Goal: Task Accomplishment & Management: Manage account settings

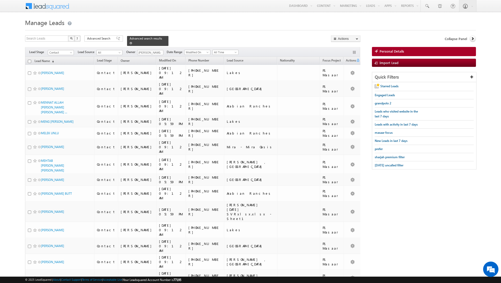
click at [129, 44] on span at bounding box center [130, 43] width 3 height 3
click at [129, 43] on span at bounding box center [130, 43] width 3 height 3
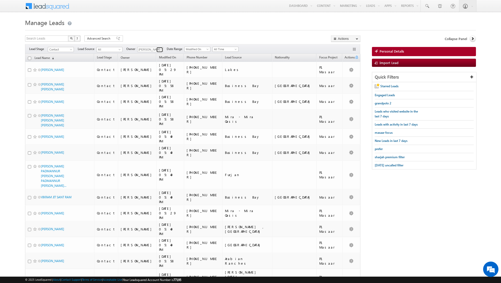
click at [158, 48] on span at bounding box center [160, 50] width 4 height 4
click at [154, 67] on span "[PERSON_NAME][EMAIL_ADDRESS][DOMAIN_NAME]" at bounding box center [162, 69] width 46 height 4
type input "[PERSON_NAME]"
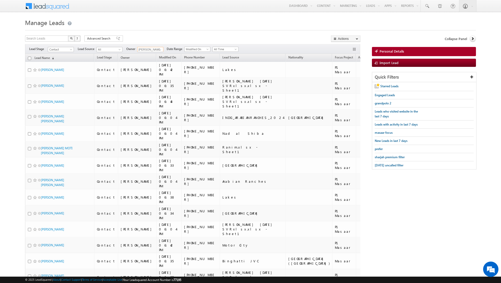
click at [30, 58] on input "checkbox" at bounding box center [29, 58] width 3 height 3
checkbox input "true"
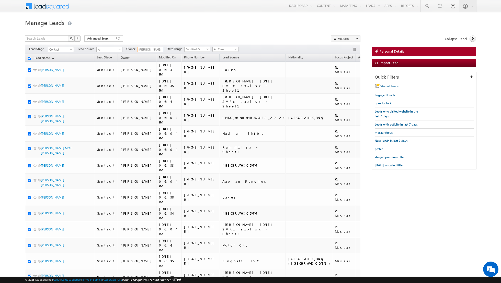
checkbox input "true"
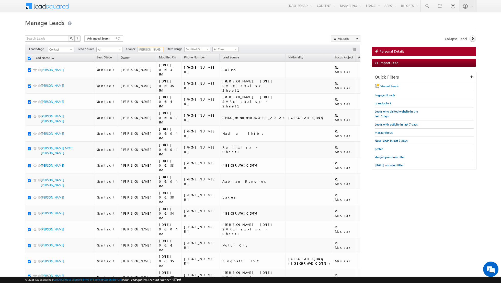
checkbox input "true"
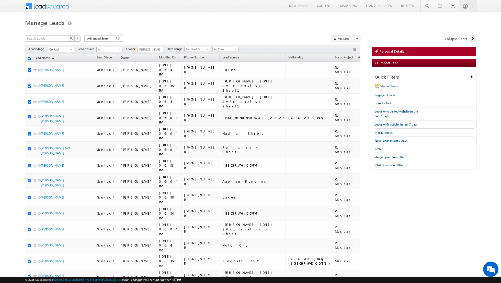
checkbox input "true"
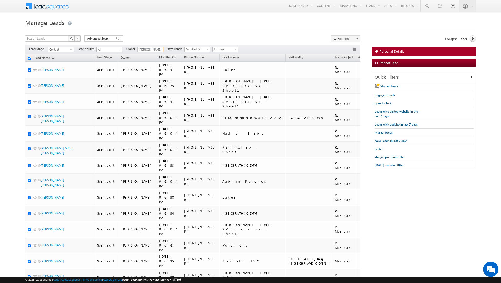
checkbox input "true"
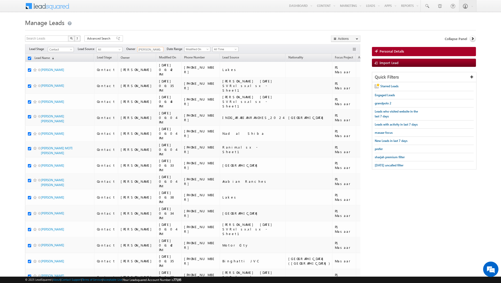
checkbox input "true"
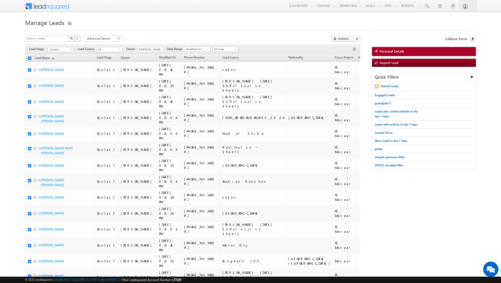
checkbox input "true"
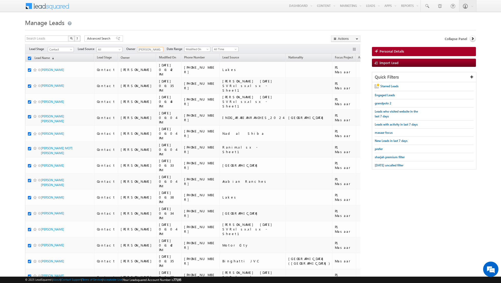
checkbox input "true"
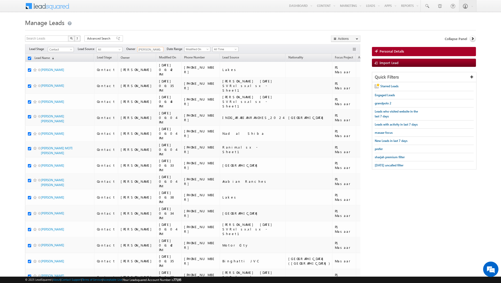
checkbox input "true"
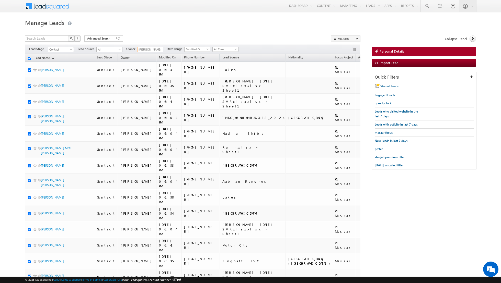
checkbox input "true"
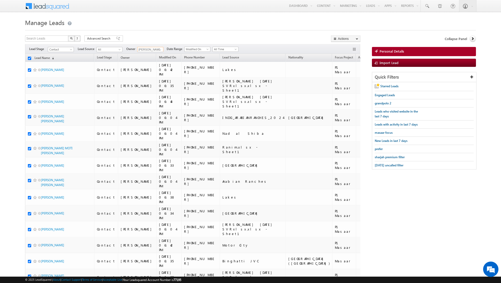
checkbox input "true"
click at [346, 81] on link "Change Owner" at bounding box center [345, 83] width 29 height 6
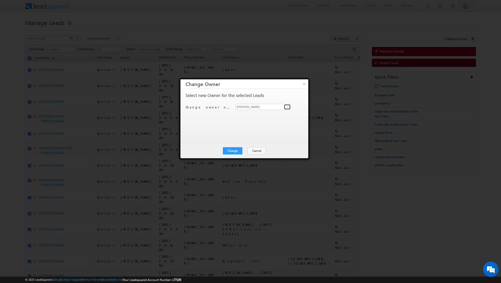
click at [288, 107] on span at bounding box center [288, 107] width 4 height 4
click at [301, 93] on div "Select new Owner for the selected Leads" at bounding box center [243, 96] width 116 height 7
click at [233, 149] on button "Change" at bounding box center [232, 150] width 19 height 7
click at [247, 150] on button "Close" at bounding box center [245, 150] width 16 height 7
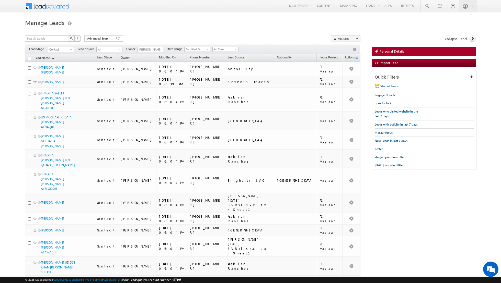
click at [29, 57] on input "checkbox" at bounding box center [29, 58] width 3 height 3
checkbox input "true"
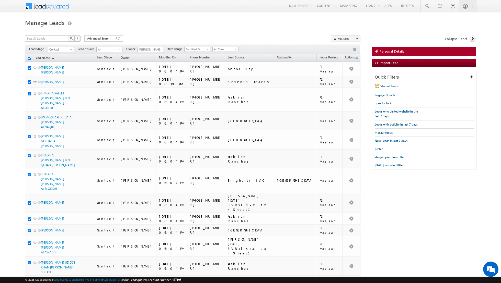
checkbox input "true"
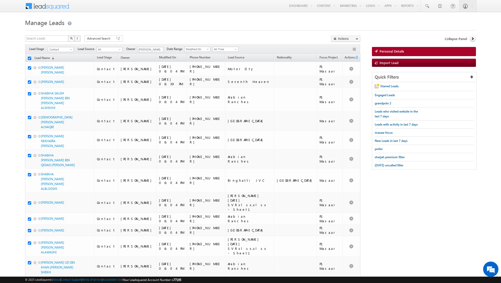
checkbox input "true"
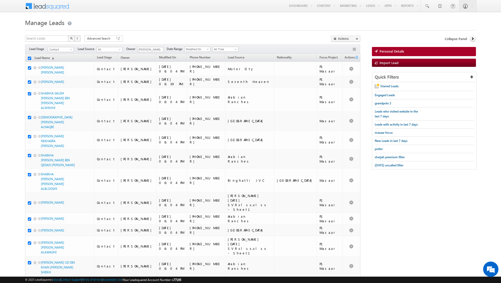
checkbox input "true"
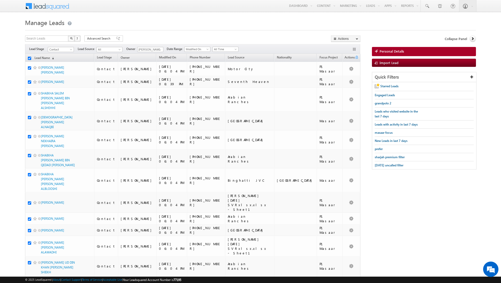
checkbox input "true"
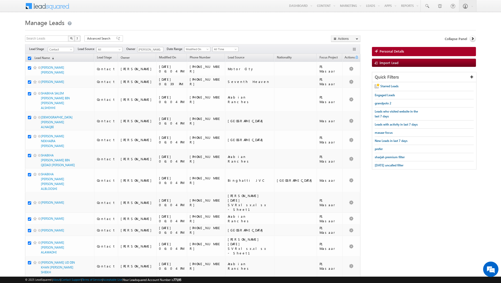
checkbox input "true"
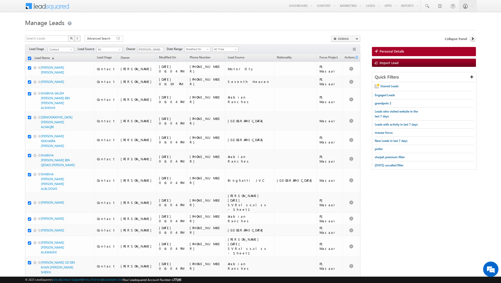
checkbox input "true"
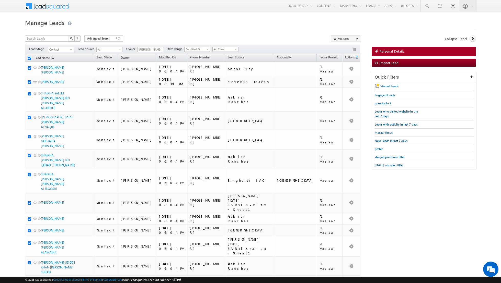
checkbox input "true"
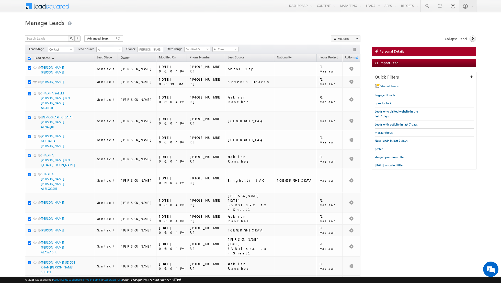
checkbox input "true"
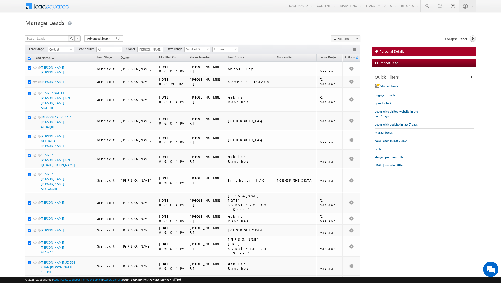
checkbox input "true"
click at [339, 84] on link "Change Owner" at bounding box center [345, 83] width 29 height 6
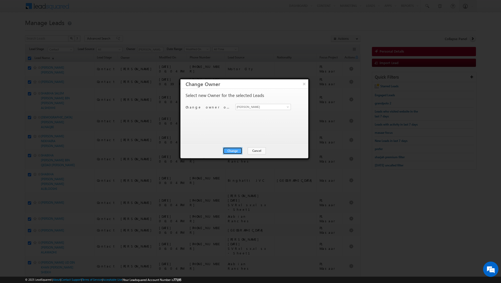
click at [232, 151] on button "Change" at bounding box center [232, 150] width 19 height 7
click at [245, 150] on button "Close" at bounding box center [245, 150] width 16 height 7
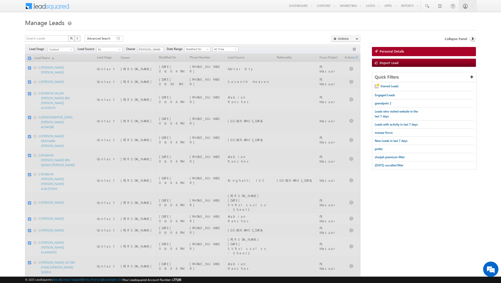
checkbox input "false"
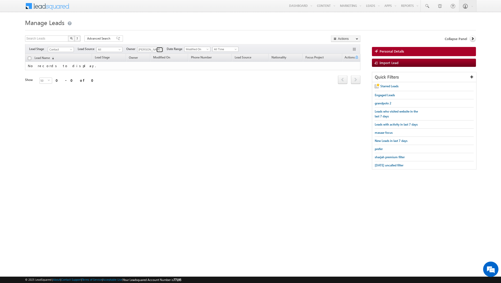
click at [158, 48] on span at bounding box center [160, 50] width 4 height 4
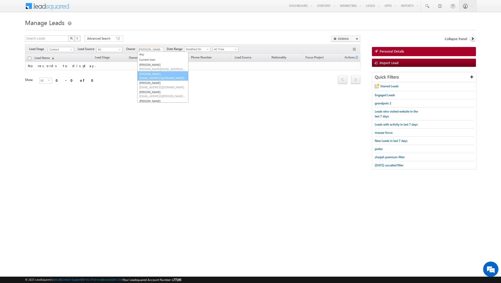
click at [157, 79] on span "asma.kazi@indglobal.ae" at bounding box center [162, 78] width 46 height 4
type input "Asma Kazi"
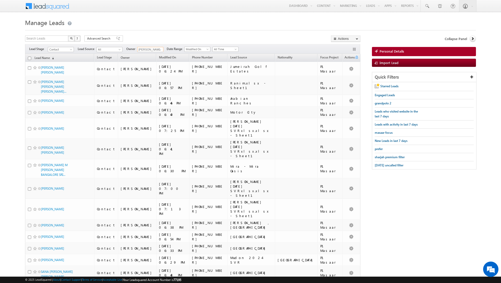
click at [29, 58] on input "checkbox" at bounding box center [29, 58] width 3 height 3
checkbox input "true"
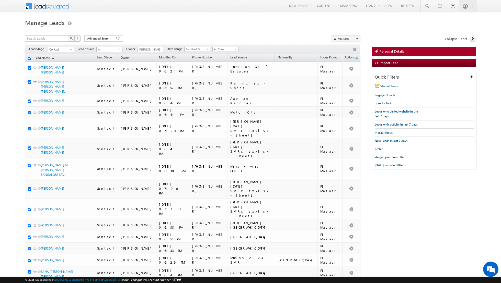
checkbox input "true"
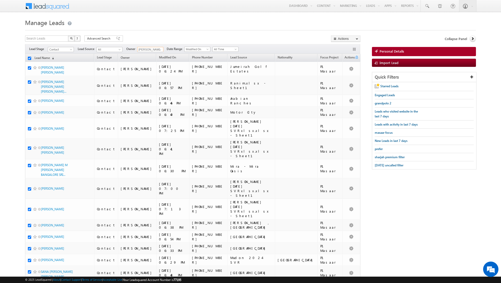
checkbox input "true"
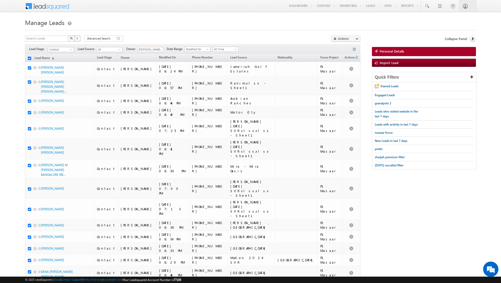
checkbox input "true"
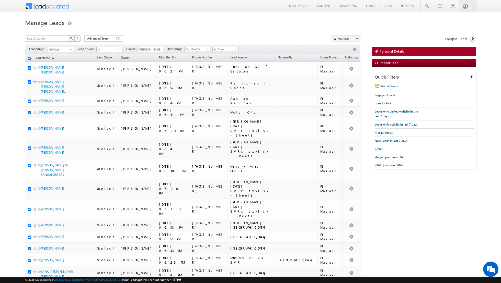
checkbox input "true"
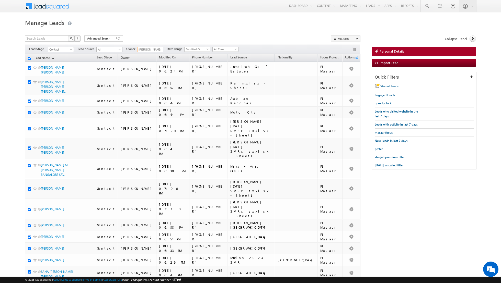
checkbox input "true"
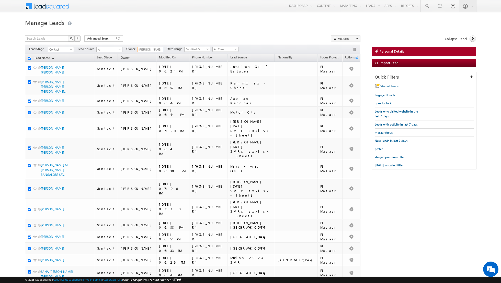
checkbox input "true"
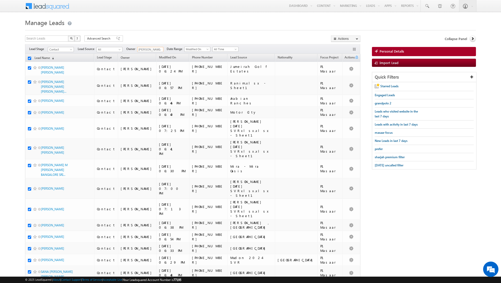
checkbox input "true"
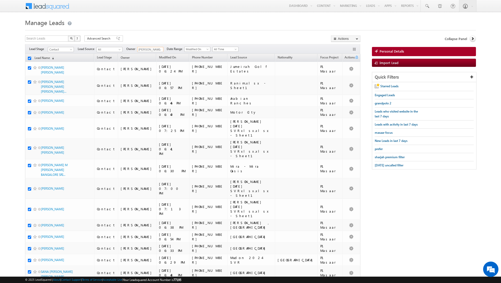
checkbox input "true"
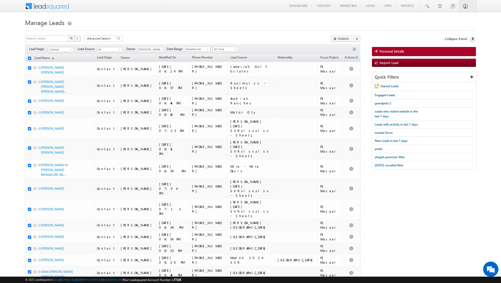
checkbox input "true"
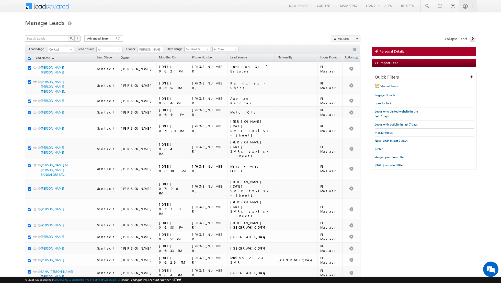
checkbox input "true"
click at [348, 83] on link "Change Owner" at bounding box center [345, 83] width 29 height 6
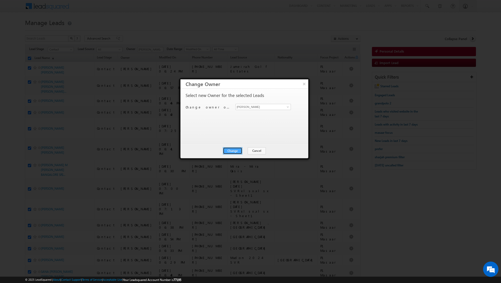
click at [237, 151] on button "Change" at bounding box center [232, 150] width 19 height 7
click at [247, 151] on button "Close" at bounding box center [245, 150] width 16 height 7
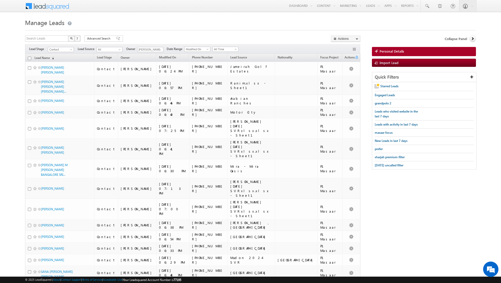
click at [28, 58] on input "checkbox" at bounding box center [29, 58] width 3 height 3
checkbox input "true"
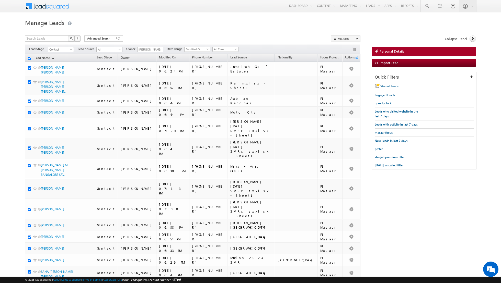
checkbox input "true"
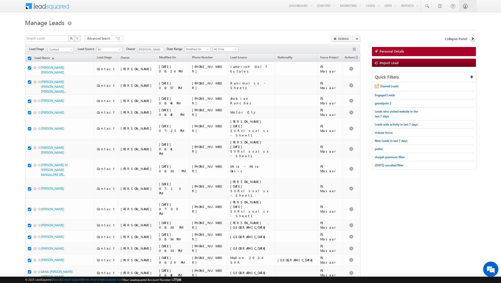
checkbox input "true"
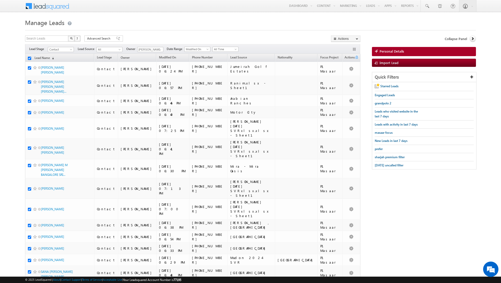
checkbox input "true"
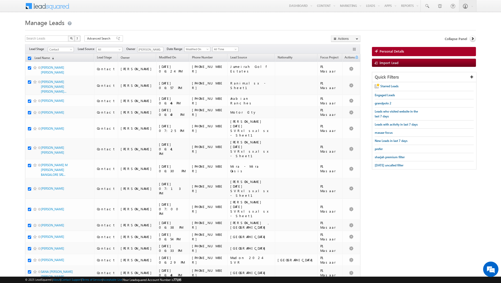
checkbox input "true"
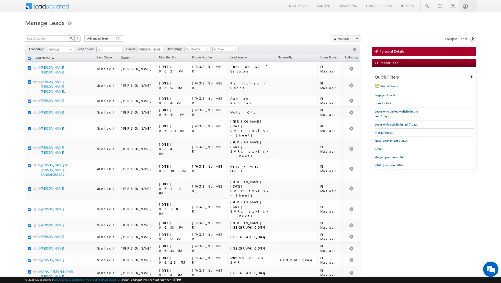
checkbox input "true"
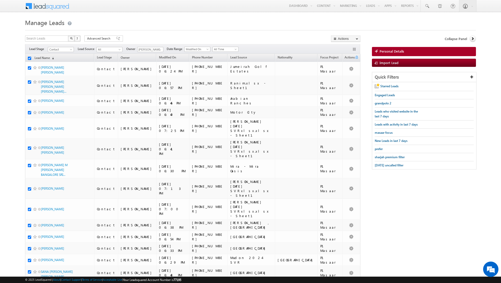
checkbox input "true"
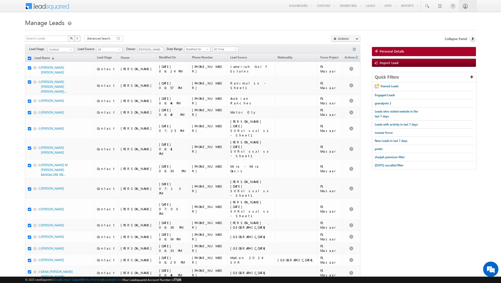
checkbox input "true"
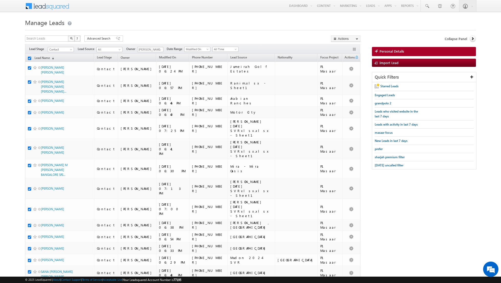
checkbox input "true"
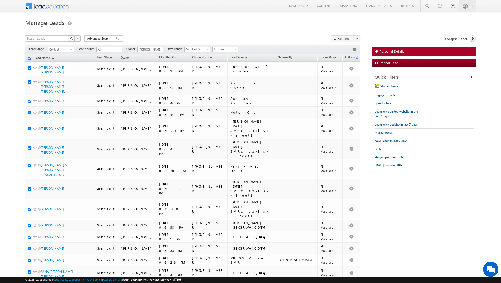
checkbox input "true"
click at [347, 82] on link "Change Owner" at bounding box center [345, 83] width 29 height 6
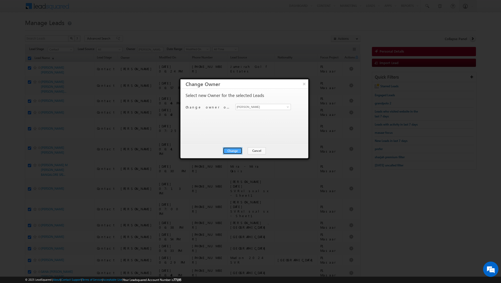
click at [234, 151] on button "Change" at bounding box center [232, 150] width 19 height 7
click at [243, 152] on button "Close" at bounding box center [245, 150] width 16 height 7
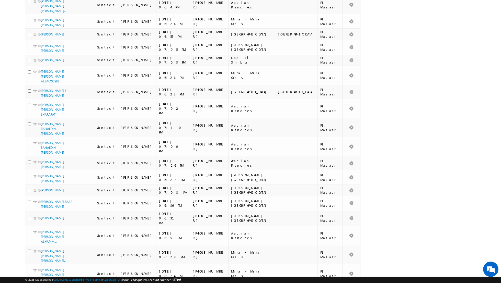
scroll to position [526, 0]
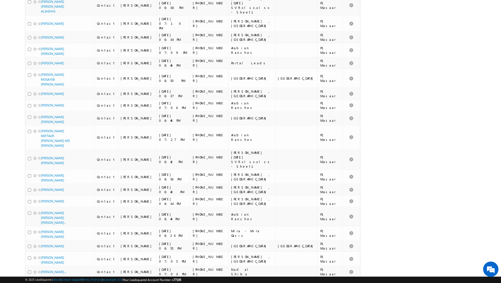
scroll to position [0, 0]
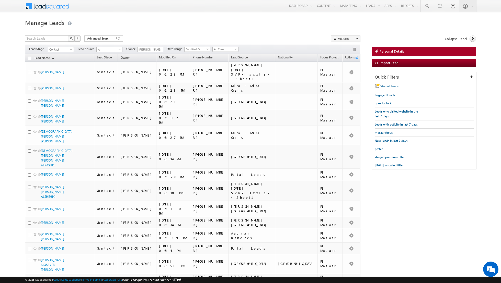
click at [30, 57] on input "checkbox" at bounding box center [29, 58] width 3 height 3
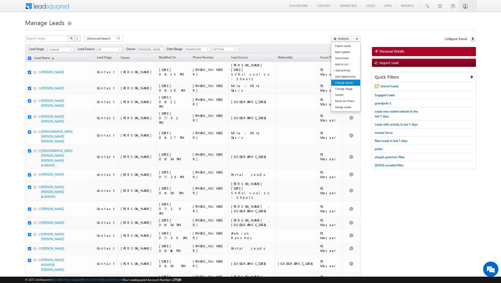
click at [344, 83] on link "Change Owner" at bounding box center [345, 83] width 29 height 6
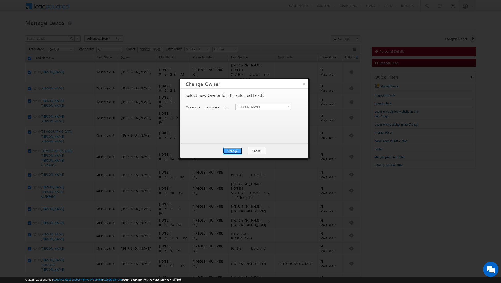
click at [233, 153] on button "Change" at bounding box center [232, 150] width 19 height 7
click at [247, 153] on button "Close" at bounding box center [245, 150] width 16 height 7
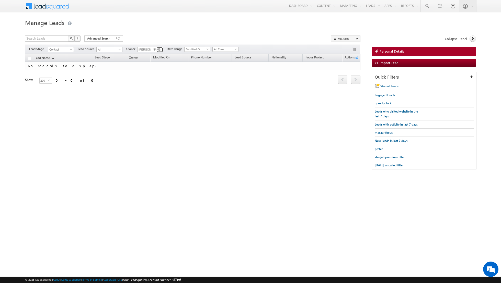
click at [157, 50] on link at bounding box center [159, 49] width 6 height 5
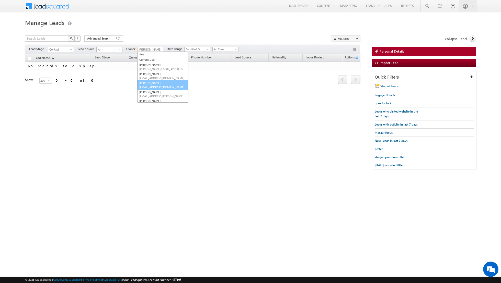
click at [150, 85] on span "[EMAIL_ADDRESS][DOMAIN_NAME]" at bounding box center [162, 87] width 46 height 4
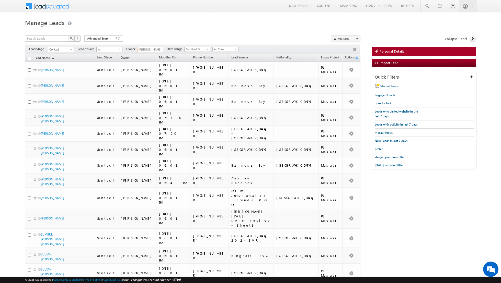
click at [29, 58] on input "checkbox" at bounding box center [29, 58] width 3 height 3
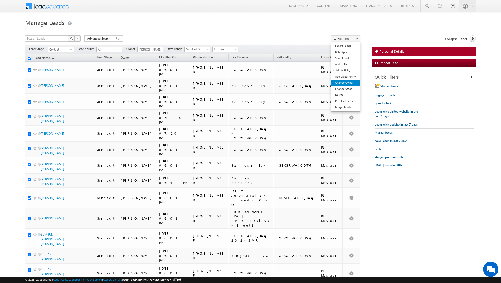
click at [339, 83] on link "Change Owner" at bounding box center [345, 83] width 29 height 6
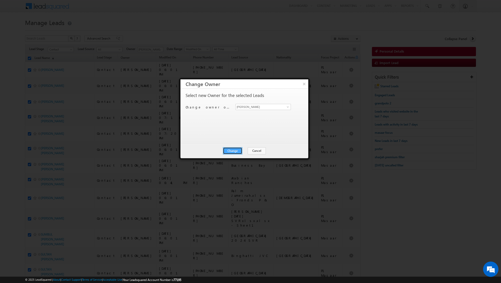
click at [237, 152] on button "Change" at bounding box center [232, 150] width 19 height 7
click at [244, 152] on button "Close" at bounding box center [245, 150] width 16 height 7
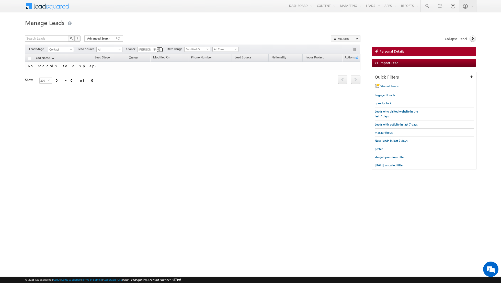
click at [158, 49] on span at bounding box center [160, 50] width 4 height 4
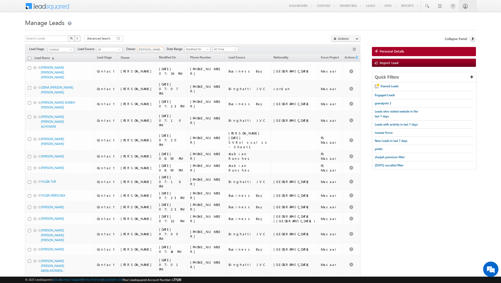
click at [31, 58] on input "checkbox" at bounding box center [29, 58] width 3 height 3
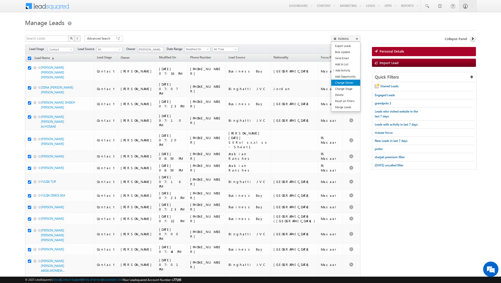
click at [347, 82] on link "Change Owner" at bounding box center [345, 83] width 29 height 6
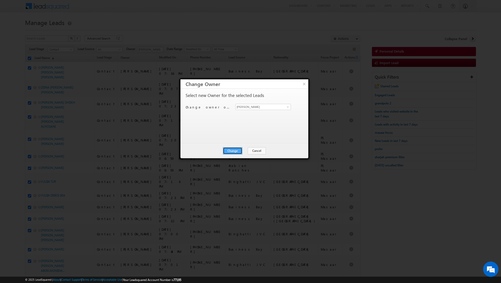
click at [229, 150] on button "Change" at bounding box center [232, 150] width 19 height 7
click at [249, 151] on button "Close" at bounding box center [245, 150] width 16 height 7
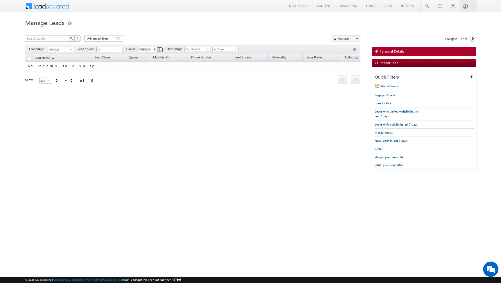
click at [159, 51] on span at bounding box center [160, 50] width 4 height 4
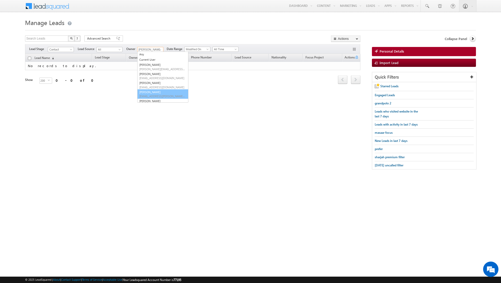
scroll to position [5, 0]
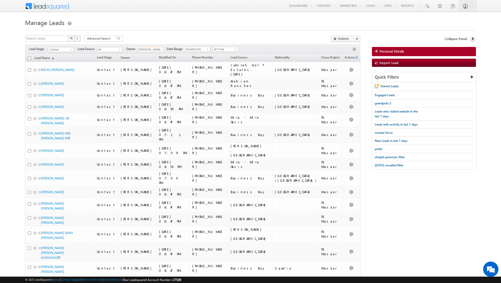
click at [30, 57] on input "checkbox" at bounding box center [29, 58] width 3 height 3
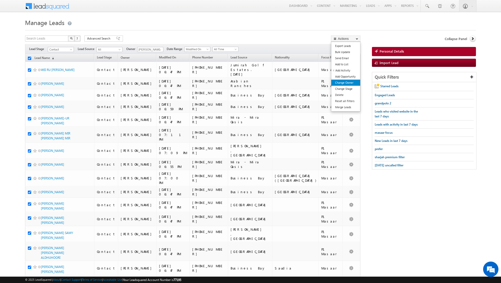
click at [347, 82] on link "Change Owner" at bounding box center [345, 83] width 29 height 6
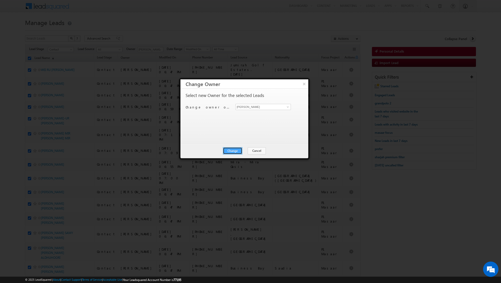
click at [236, 150] on button "Change" at bounding box center [232, 150] width 19 height 7
click at [242, 150] on button "Close" at bounding box center [245, 150] width 16 height 7
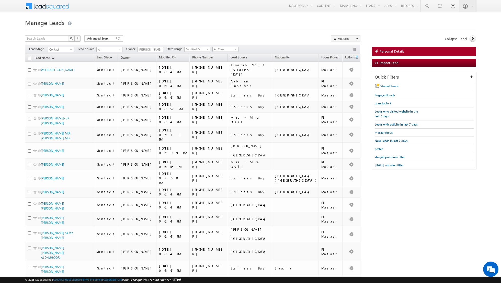
click at [30, 58] on input "checkbox" at bounding box center [29, 58] width 3 height 3
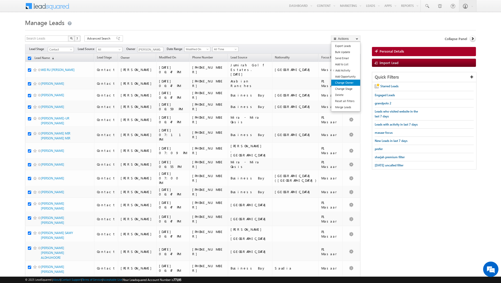
click at [344, 81] on link "Change Owner" at bounding box center [345, 83] width 29 height 6
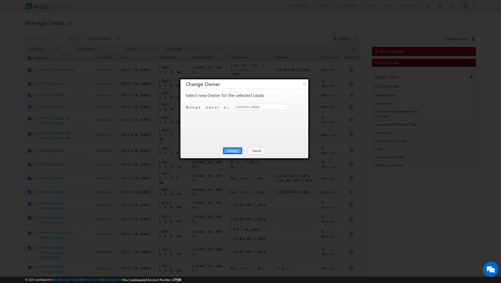
click at [231, 151] on button "Change" at bounding box center [232, 150] width 19 height 7
click at [245, 150] on button "Close" at bounding box center [245, 150] width 16 height 7
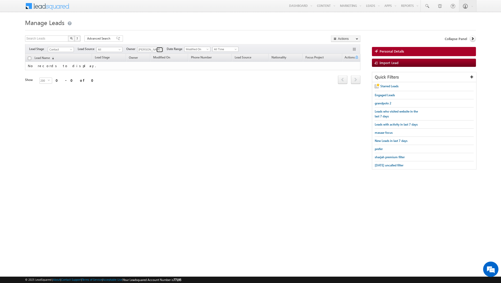
click at [158, 47] on link at bounding box center [159, 49] width 6 height 5
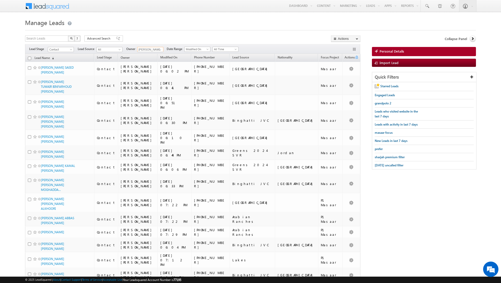
click at [28, 59] on input "checkbox" at bounding box center [29, 58] width 3 height 3
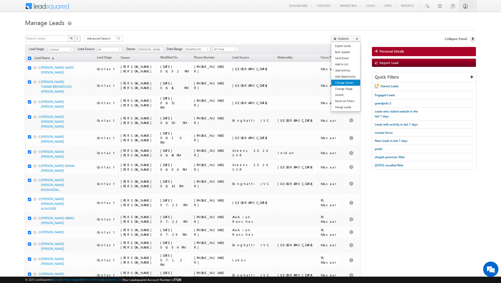
click at [349, 82] on link "Change Owner" at bounding box center [345, 83] width 29 height 6
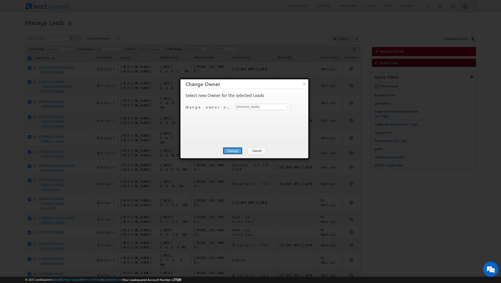
click at [232, 151] on button "Change" at bounding box center [232, 150] width 19 height 7
click at [245, 149] on button "Close" at bounding box center [245, 150] width 16 height 7
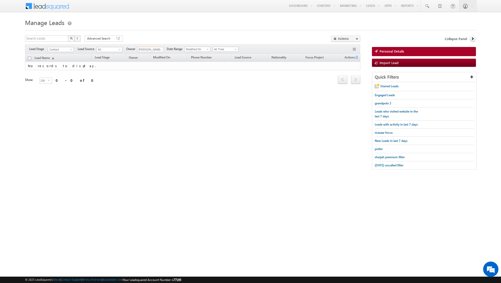
click at [155, 48] on input "[PERSON_NAME] [PERSON_NAME]" at bounding box center [150, 49] width 26 height 5
click at [159, 49] on span at bounding box center [160, 50] width 4 height 4
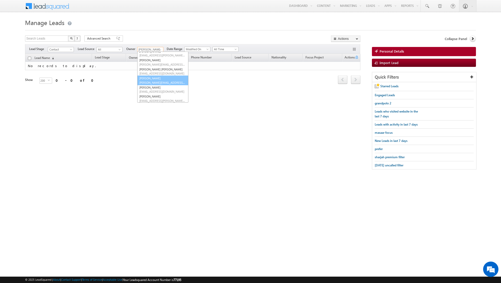
click at [151, 80] on link "Riya Raj riya.raj@indglobal.ae" at bounding box center [162, 81] width 51 height 10
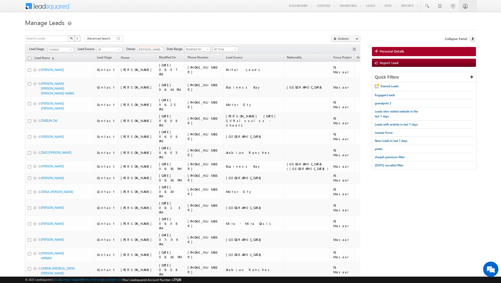
click at [29, 58] on input "checkbox" at bounding box center [29, 58] width 3 height 3
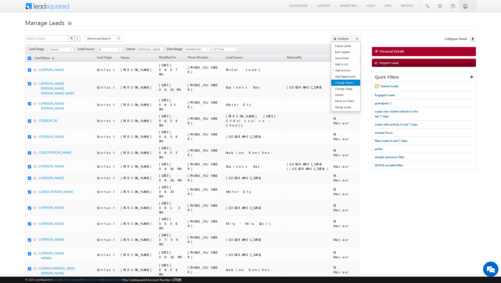
click at [345, 81] on link "Change Owner" at bounding box center [345, 83] width 29 height 6
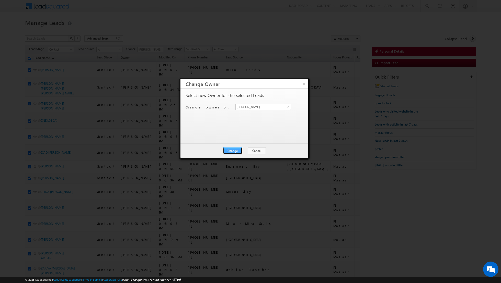
click at [234, 152] on button "Change" at bounding box center [232, 150] width 19 height 7
click at [245, 152] on button "Close" at bounding box center [245, 150] width 16 height 7
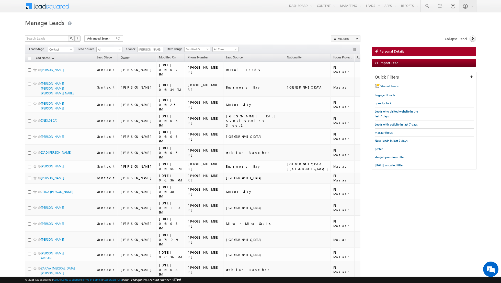
click at [29, 59] on input "checkbox" at bounding box center [29, 58] width 3 height 3
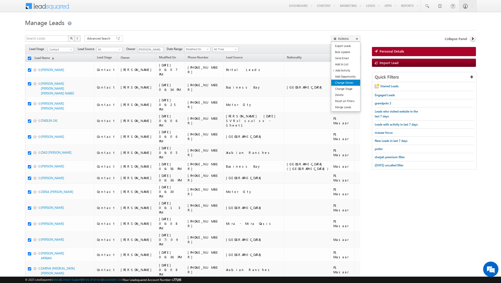
click at [347, 81] on link "Change Owner" at bounding box center [345, 83] width 29 height 6
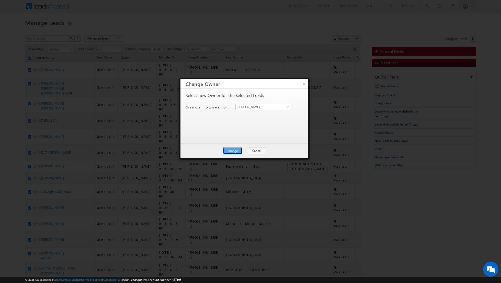
click at [233, 151] on button "Change" at bounding box center [232, 150] width 19 height 7
click at [244, 151] on button "Close" at bounding box center [245, 150] width 16 height 7
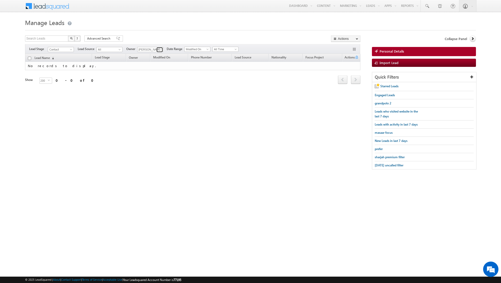
click at [159, 50] on span at bounding box center [160, 50] width 4 height 4
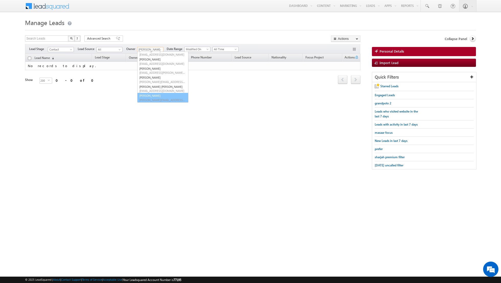
scroll to position [33, 0]
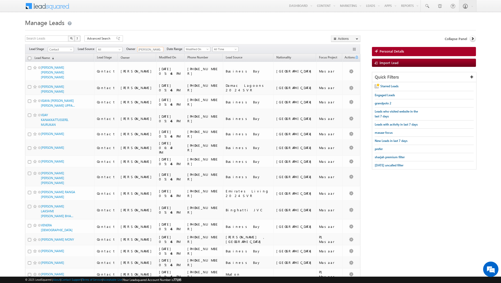
click at [30, 58] on input "checkbox" at bounding box center [29, 58] width 3 height 3
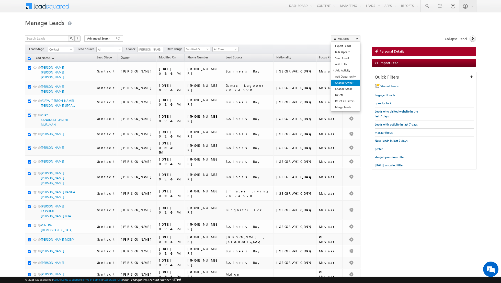
click at [339, 82] on link "Change Owner" at bounding box center [345, 83] width 29 height 6
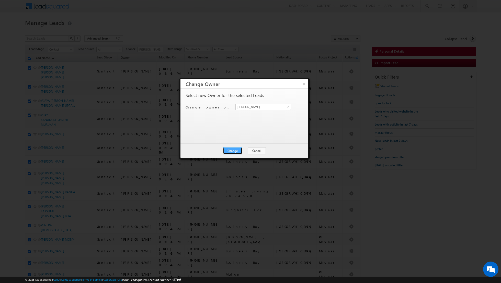
click at [233, 151] on button "Change" at bounding box center [232, 150] width 19 height 7
click at [246, 150] on button "Close" at bounding box center [245, 150] width 16 height 7
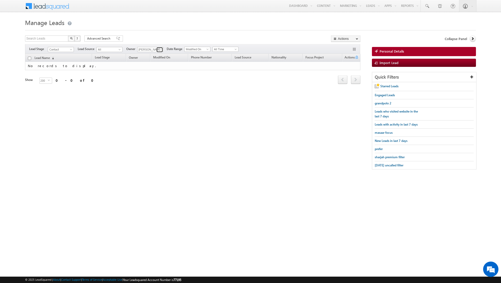
click at [158, 50] on span at bounding box center [160, 50] width 4 height 4
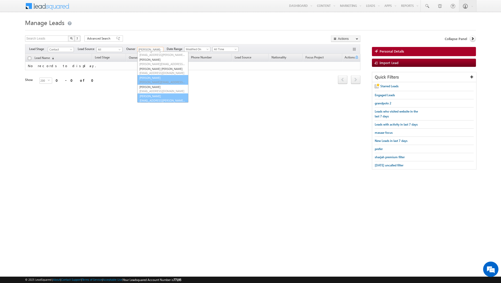
scroll to position [41, 0]
click at [151, 98] on span "[EMAIL_ADDRESS][PERSON_NAME][DOMAIN_NAME]" at bounding box center [162, 100] width 46 height 4
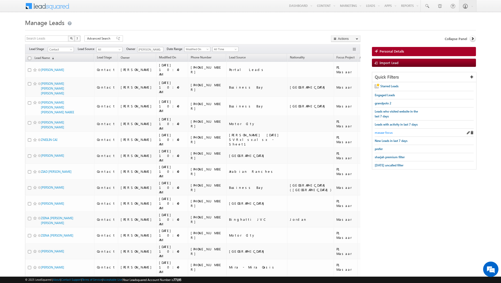
click at [383, 131] on span "masaar focus" at bounding box center [383, 133] width 18 height 4
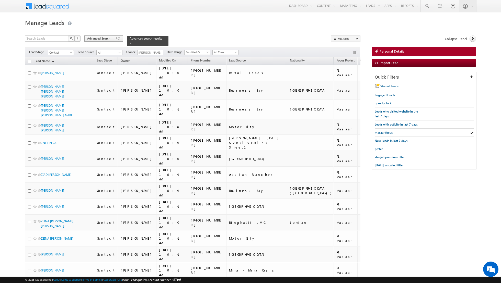
click at [116, 39] on span at bounding box center [118, 39] width 4 height 4
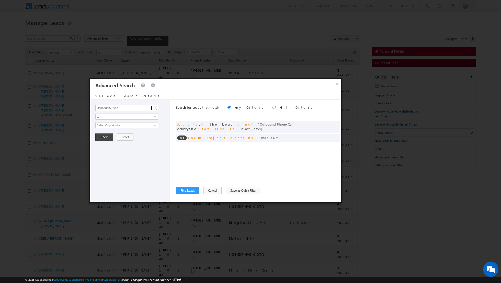
click at [156, 109] on span at bounding box center [155, 108] width 4 height 4
click at [144, 113] on link "Lead Activity" at bounding box center [126, 114] width 63 height 6
click at [150, 116] on span "Is" at bounding box center [123, 116] width 55 height 5
click at [136, 124] on link "Is" at bounding box center [127, 122] width 62 height 5
click at [141, 117] on span "Is" at bounding box center [123, 116] width 55 height 5
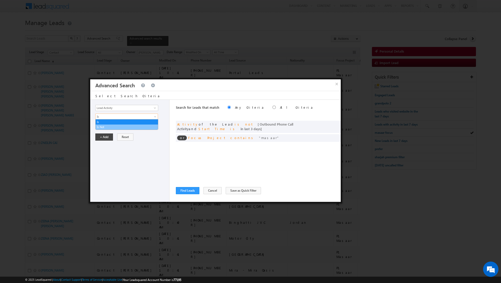
click at [133, 125] on link "Is Not" at bounding box center [127, 127] width 62 height 5
click at [152, 124] on link at bounding box center [154, 125] width 6 height 5
click at [129, 136] on link "7. Junk / Not Reachable / Invalid" at bounding box center [126, 136] width 63 height 6
click at [101, 152] on button "+ Add" at bounding box center [104, 154] width 18 height 7
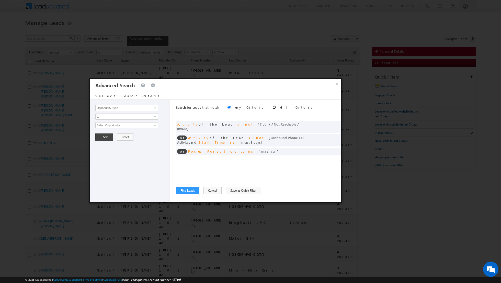
click at [272, 106] on input "radio" at bounding box center [273, 107] width 3 height 3
click at [155, 107] on span at bounding box center [155, 108] width 4 height 4
click at [141, 113] on link "Lead Activity" at bounding box center [126, 114] width 63 height 6
click at [143, 119] on span "Is" at bounding box center [123, 116] width 55 height 5
click at [134, 127] on link "Is Not" at bounding box center [127, 127] width 62 height 5
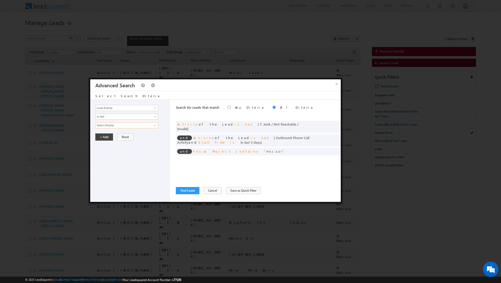
click at [143, 126] on input "Select Activity" at bounding box center [126, 125] width 63 height 6
click at [121, 135] on link "6. Not Interested" at bounding box center [126, 136] width 63 height 6
click at [104, 155] on button "+ Add" at bounding box center [104, 154] width 18 height 7
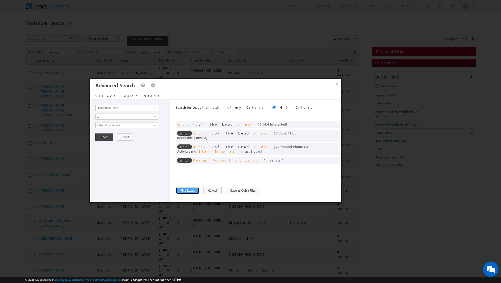
click at [183, 190] on button "Find Leads" at bounding box center [187, 190] width 23 height 7
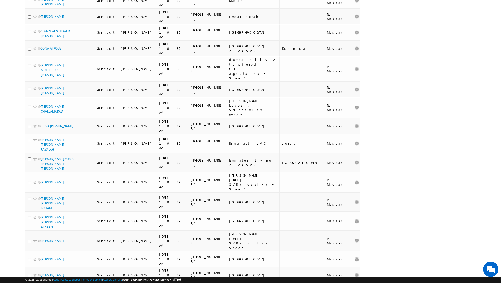
scroll to position [799, 0]
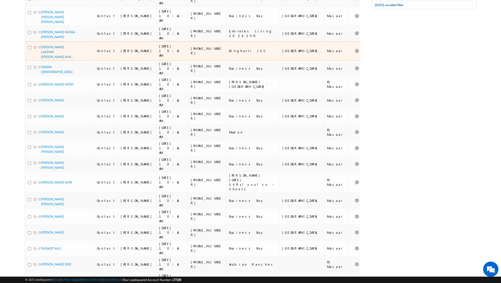
scroll to position [0, 0]
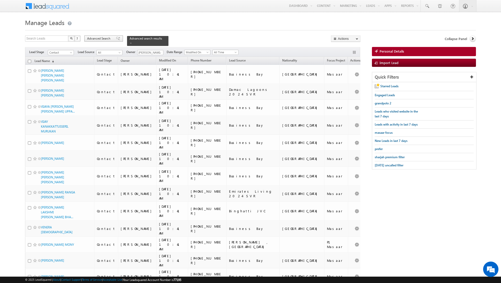
click at [116, 38] on span at bounding box center [118, 39] width 4 height 4
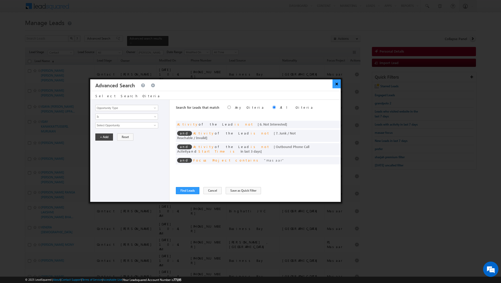
click at [334, 85] on button "×" at bounding box center [336, 83] width 8 height 9
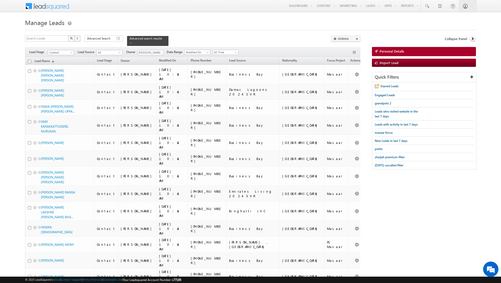
click at [29, 61] on input "checkbox" at bounding box center [29, 61] width 3 height 3
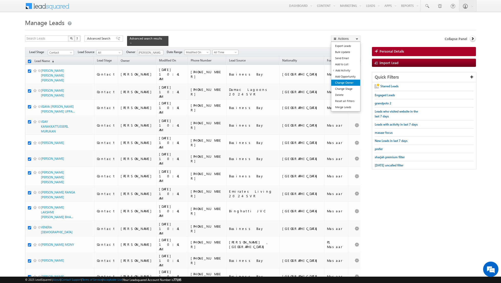
click at [347, 83] on link "Change Owner" at bounding box center [345, 83] width 29 height 6
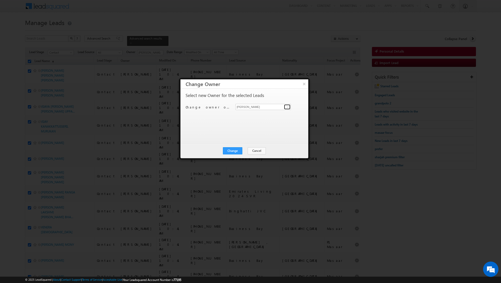
click at [287, 106] on span at bounding box center [288, 107] width 4 height 4
click at [250, 130] on link "Dinesh Kumar dinesh.kumar@indglobal.ae" at bounding box center [262, 133] width 55 height 10
click at [232, 149] on button "Change" at bounding box center [232, 150] width 19 height 7
click at [246, 149] on button "Close" at bounding box center [245, 150] width 16 height 7
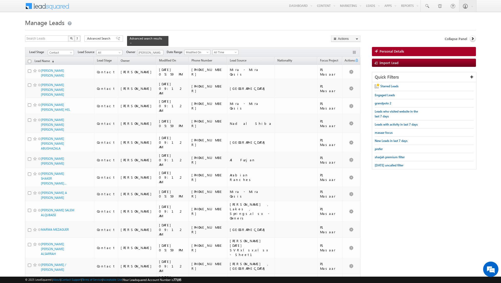
click at [27, 60] on th "Lead Name (sorted descending)" at bounding box center [59, 61] width 69 height 8
click at [29, 61] on input "checkbox" at bounding box center [29, 61] width 3 height 3
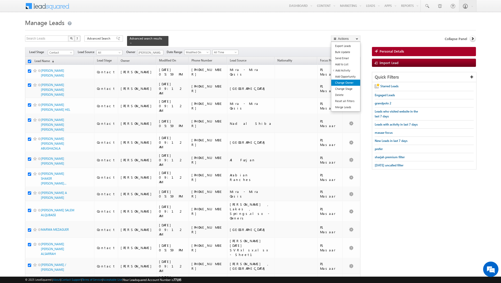
click at [341, 85] on link "Change Owner" at bounding box center [345, 83] width 29 height 6
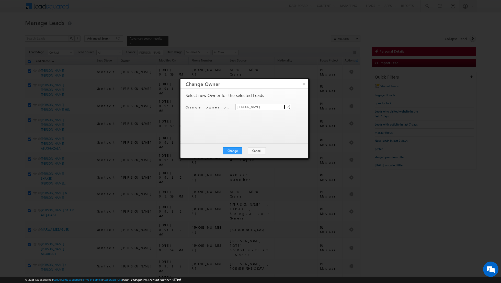
click at [290, 108] on link at bounding box center [287, 106] width 6 height 5
click at [263, 115] on span "[EMAIL_ADDRESS][DOMAIN_NAME]" at bounding box center [260, 117] width 46 height 4
click at [232, 151] on button "Change" at bounding box center [232, 150] width 19 height 7
click at [244, 151] on button "Close" at bounding box center [245, 150] width 16 height 7
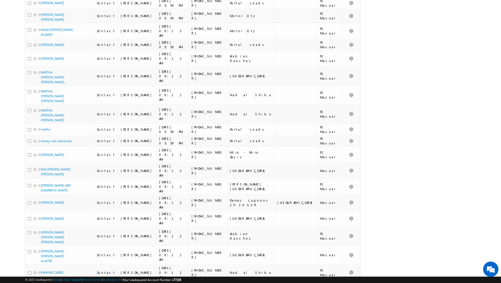
scroll to position [2450, 0]
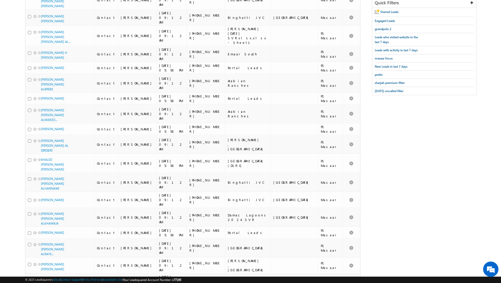
scroll to position [0, 0]
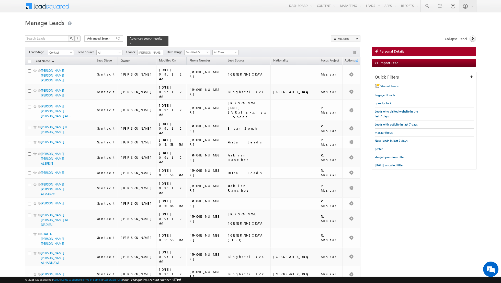
click at [30, 61] on input "checkbox" at bounding box center [29, 61] width 3 height 3
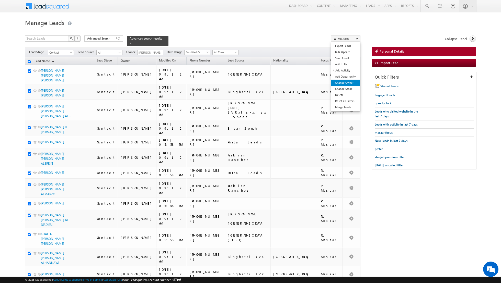
click at [340, 82] on link "Change Owner" at bounding box center [345, 83] width 29 height 6
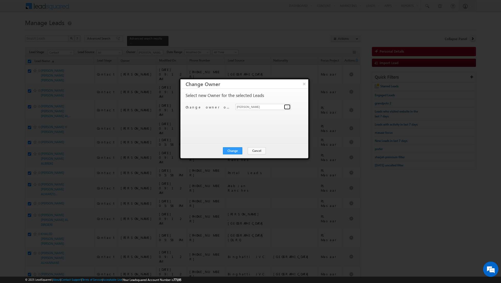
click at [287, 108] on span at bounding box center [288, 107] width 4 height 4
click at [263, 115] on span "[EMAIL_ADDRESS][PERSON_NAME][DOMAIN_NAME]" at bounding box center [260, 117] width 46 height 4
click at [230, 151] on button "Change" at bounding box center [232, 150] width 19 height 7
click at [245, 150] on button "Close" at bounding box center [245, 150] width 16 height 7
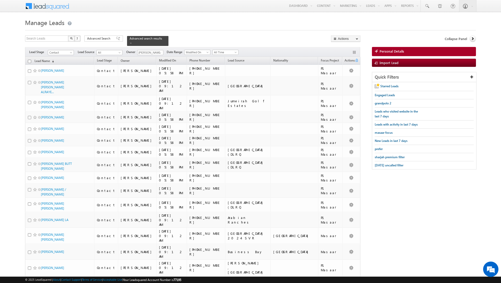
click at [28, 61] on input "checkbox" at bounding box center [29, 61] width 3 height 3
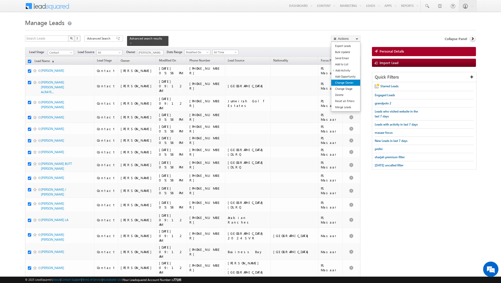
click at [344, 82] on link "Change Owner" at bounding box center [345, 83] width 29 height 6
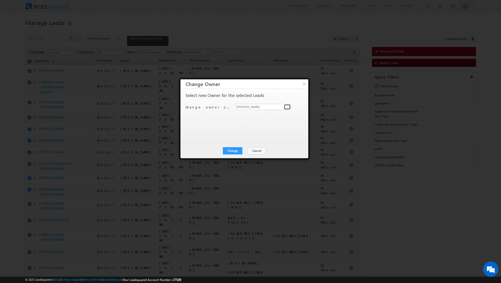
click at [286, 107] on span at bounding box center [288, 107] width 4 height 4
click at [270, 113] on link "[PERSON_NAME] [PERSON_NAME][EMAIL_ADDRESS][DOMAIN_NAME]" at bounding box center [262, 115] width 55 height 10
click at [233, 149] on button "Change" at bounding box center [232, 150] width 19 height 7
click at [246, 149] on button "Close" at bounding box center [245, 150] width 16 height 7
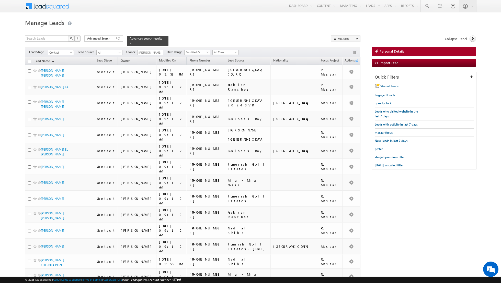
click at [30, 60] on input "checkbox" at bounding box center [29, 61] width 3 height 3
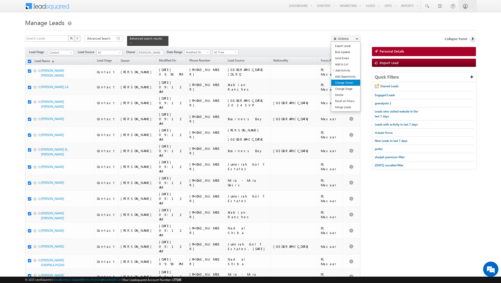
click at [347, 82] on link "Change Owner" at bounding box center [345, 83] width 29 height 6
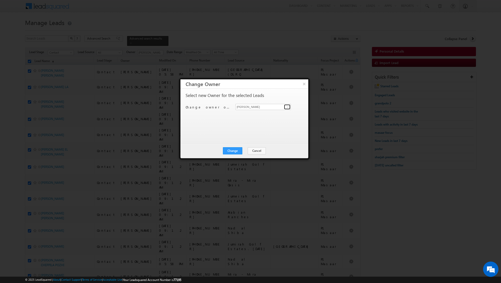
click at [288, 108] on span at bounding box center [288, 107] width 4 height 4
click at [253, 124] on span "[EMAIL_ADDRESS][DOMAIN_NAME]" at bounding box center [260, 126] width 46 height 4
click at [233, 150] on button "Change" at bounding box center [232, 150] width 19 height 7
click at [241, 148] on button "Close" at bounding box center [245, 150] width 16 height 7
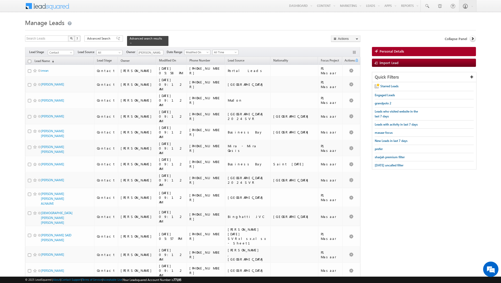
click at [29, 61] on input "checkbox" at bounding box center [29, 61] width 3 height 3
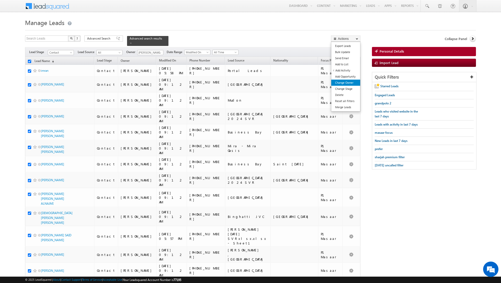
click at [340, 82] on link "Change Owner" at bounding box center [345, 83] width 29 height 6
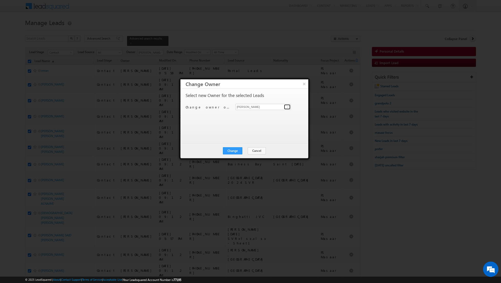
click at [284, 108] on link at bounding box center [287, 106] width 6 height 5
click at [268, 116] on span "[PERSON_NAME][EMAIL_ADDRESS][DOMAIN_NAME]" at bounding box center [260, 117] width 46 height 4
click at [232, 150] on button "Change" at bounding box center [232, 150] width 19 height 7
click at [250, 151] on button "Close" at bounding box center [245, 150] width 16 height 7
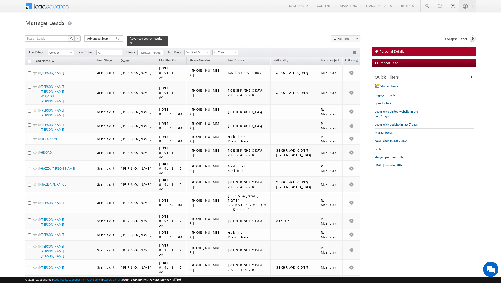
click at [129, 44] on span at bounding box center [130, 43] width 3 height 3
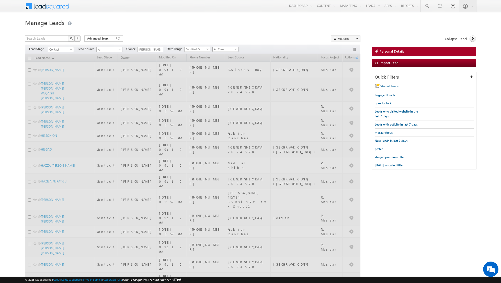
click at [233, 48] on span "All Time" at bounding box center [225, 49] width 24 height 5
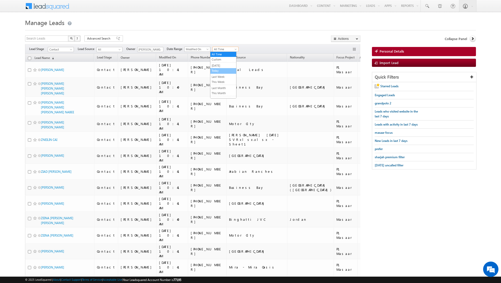
click at [219, 70] on link "Today" at bounding box center [223, 70] width 26 height 5
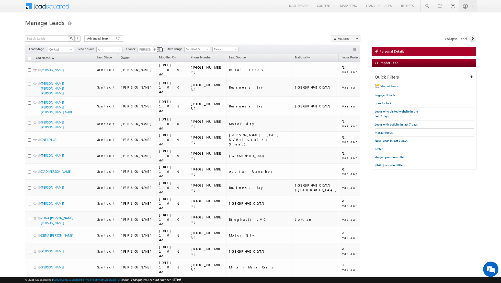
click at [159, 50] on span at bounding box center [160, 50] width 4 height 4
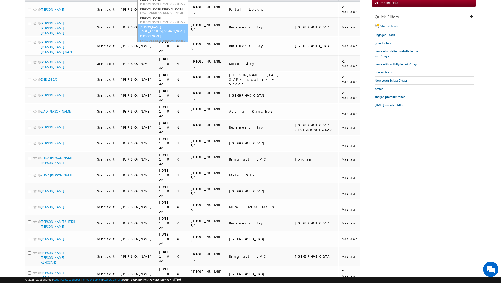
scroll to position [61, 0]
click at [158, 27] on link "Shaik Basha shaik.basha@indglobal.ae" at bounding box center [162, 29] width 51 height 10
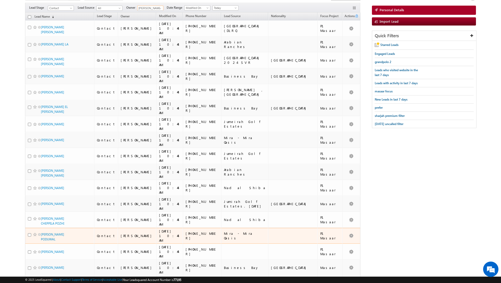
scroll to position [0, 0]
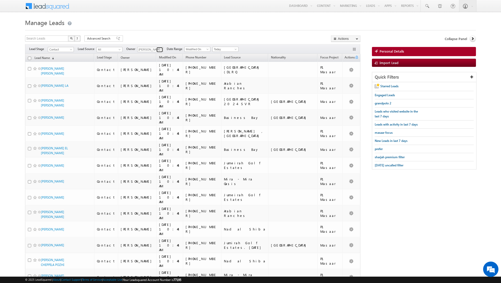
click at [158, 50] on span at bounding box center [160, 50] width 4 height 4
click at [156, 77] on link "Riya Raj riya.raj@indglobal.ae" at bounding box center [162, 80] width 51 height 10
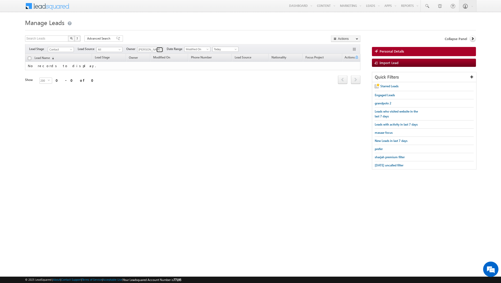
click at [158, 50] on span at bounding box center [160, 50] width 4 height 4
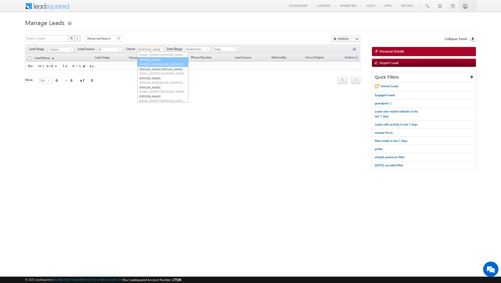
scroll to position [38, 0]
click at [156, 72] on link "Nandhana Anil nandhana.anil@indglobal.ae" at bounding box center [162, 75] width 51 height 10
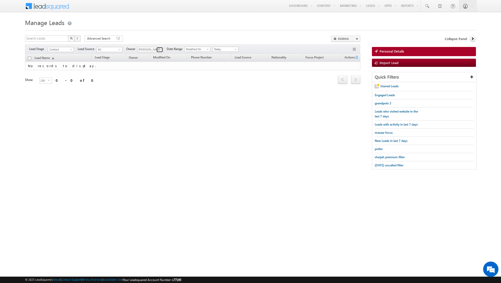
click at [159, 49] on span at bounding box center [160, 50] width 4 height 4
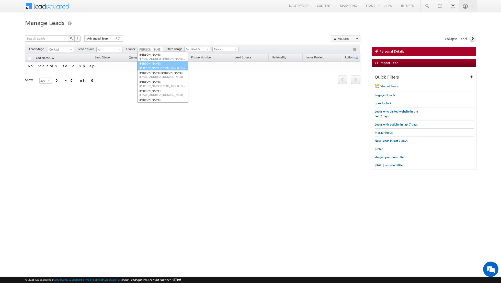
click at [157, 66] on span "[PERSON_NAME][EMAIL_ADDRESS][DOMAIN_NAME]" at bounding box center [162, 68] width 46 height 4
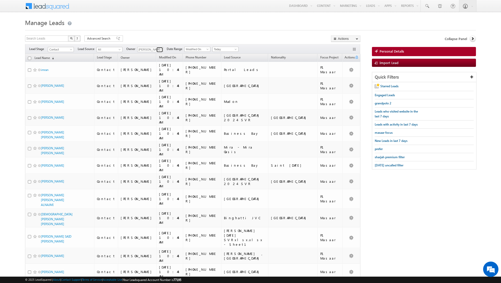
click at [158, 50] on span at bounding box center [160, 50] width 4 height 4
click at [156, 58] on span "[EMAIL_ADDRESS][PERSON_NAME][DOMAIN_NAME]" at bounding box center [162, 59] width 46 height 4
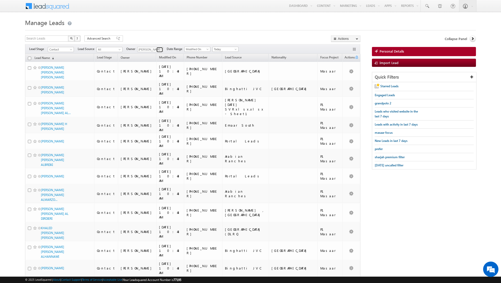
click at [157, 49] on link at bounding box center [159, 49] width 6 height 5
click at [154, 67] on link "Dinesh Kumar dinesh.kumar@indglobal.ae" at bounding box center [162, 70] width 51 height 10
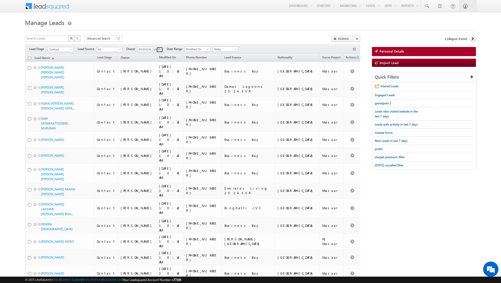
click at [158, 48] on span at bounding box center [160, 50] width 4 height 4
click at [154, 73] on link "Asma Kazi asma.kazi@indglobal.ae" at bounding box center [162, 76] width 51 height 10
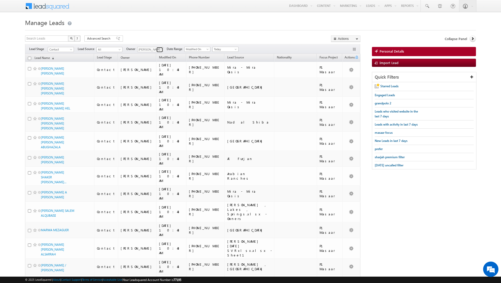
click at [159, 48] on span at bounding box center [160, 50] width 4 height 4
click at [155, 67] on span "[PERSON_NAME][EMAIL_ADDRESS][DOMAIN_NAME]" at bounding box center [162, 69] width 46 height 4
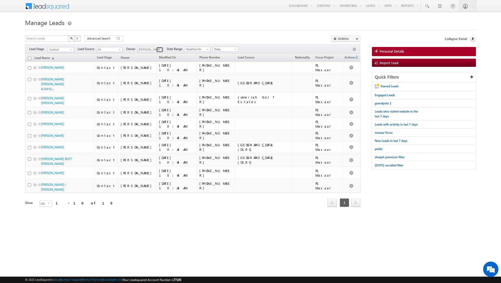
click at [158, 48] on span at bounding box center [160, 50] width 4 height 4
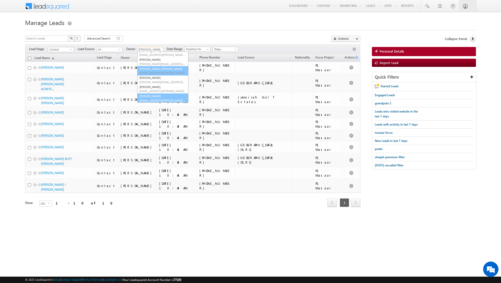
scroll to position [41, 0]
click at [150, 97] on link "[PERSON_NAME] [EMAIL_ADDRESS][PERSON_NAME][DOMAIN_NAME]" at bounding box center [162, 98] width 51 height 10
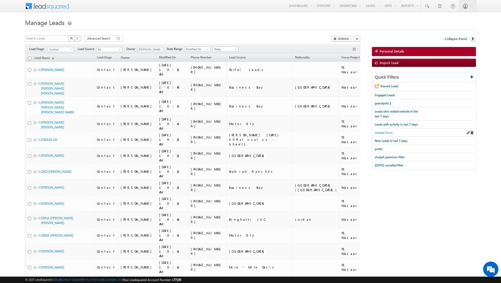
click at [384, 131] on span "masaar focus" at bounding box center [383, 133] width 18 height 4
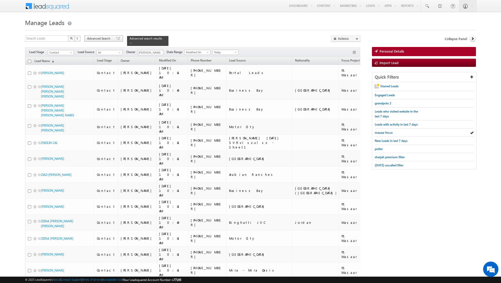
click at [116, 39] on span at bounding box center [118, 39] width 4 height 4
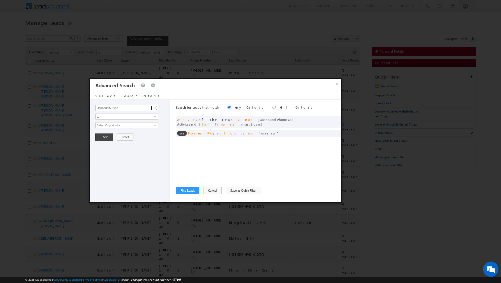
click at [152, 108] on link at bounding box center [154, 107] width 6 height 5
click at [142, 114] on link "Lead Activity" at bounding box center [126, 114] width 63 height 6
click at [150, 116] on span "Is" at bounding box center [123, 116] width 55 height 5
click at [138, 126] on link "Is Not" at bounding box center [127, 127] width 62 height 5
click at [154, 124] on span at bounding box center [155, 125] width 4 height 4
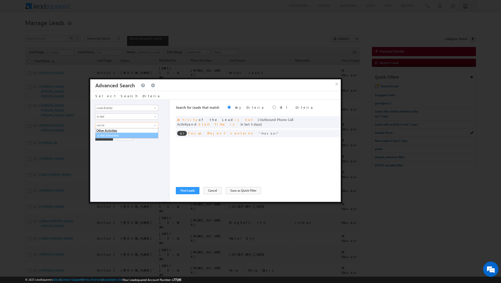
click at [125, 136] on link "6. Not Interested" at bounding box center [126, 136] width 63 height 6
click at [102, 153] on button "+ Add" at bounding box center [104, 154] width 18 height 7
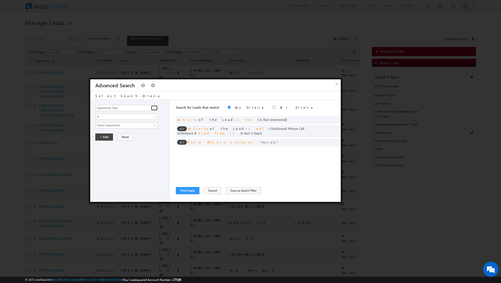
click at [155, 108] on span at bounding box center [155, 108] width 4 height 4
click at [134, 114] on link "Lead Activity" at bounding box center [126, 114] width 63 height 6
click at [145, 116] on span "Is" at bounding box center [123, 116] width 55 height 5
click at [134, 126] on link "Is Not" at bounding box center [127, 127] width 62 height 5
click at [132, 126] on input "Select Activity" at bounding box center [126, 125] width 63 height 6
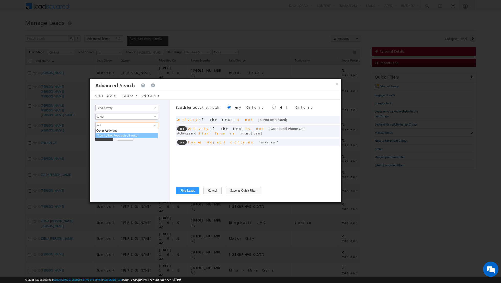
click at [120, 135] on link "7. Junk / Not Reachable / Invalid" at bounding box center [126, 136] width 63 height 6
click at [103, 153] on button "+ Add" at bounding box center [104, 154] width 18 height 7
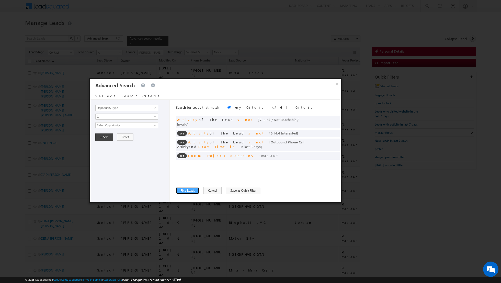
click at [184, 191] on button "Find Leads" at bounding box center [187, 190] width 23 height 7
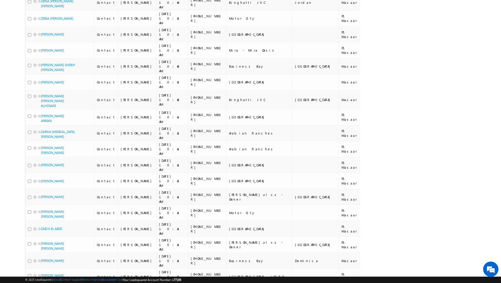
scroll to position [0, 0]
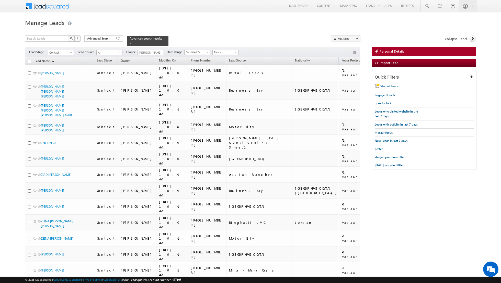
click at [29, 62] on input "checkbox" at bounding box center [29, 61] width 3 height 3
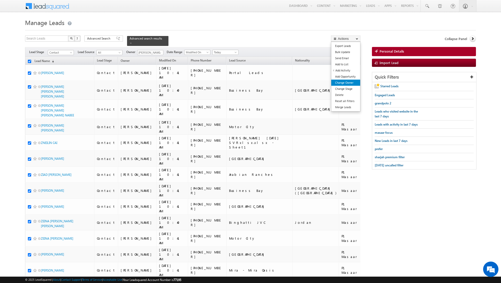
click at [344, 84] on link "Change Owner" at bounding box center [345, 83] width 29 height 6
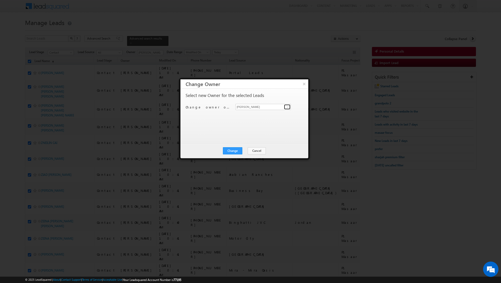
click at [288, 105] on span at bounding box center [288, 107] width 4 height 4
click at [257, 115] on span "[PERSON_NAME][EMAIL_ADDRESS][DOMAIN_NAME]" at bounding box center [260, 117] width 46 height 4
click at [235, 149] on button "Change" at bounding box center [232, 150] width 19 height 7
click at [245, 150] on button "Close" at bounding box center [245, 150] width 16 height 7
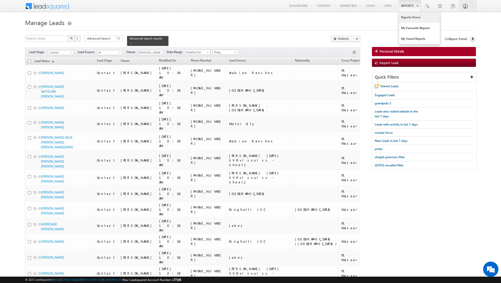
click at [410, 18] on link "Reports Home" at bounding box center [419, 17] width 41 height 11
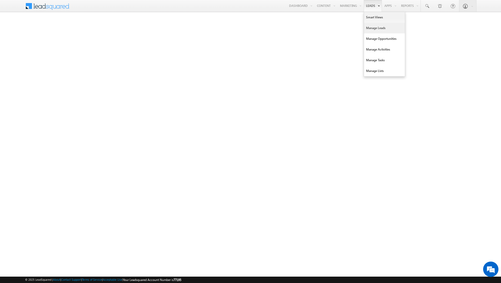
click at [374, 26] on link "Manage Leads" at bounding box center [384, 28] width 41 height 11
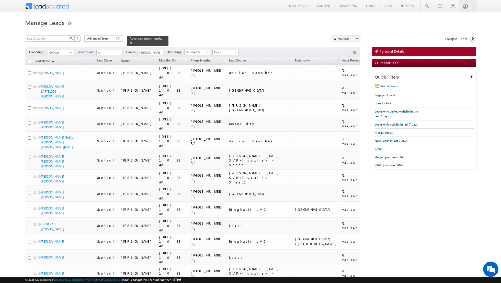
click at [129, 43] on span at bounding box center [130, 43] width 3 height 3
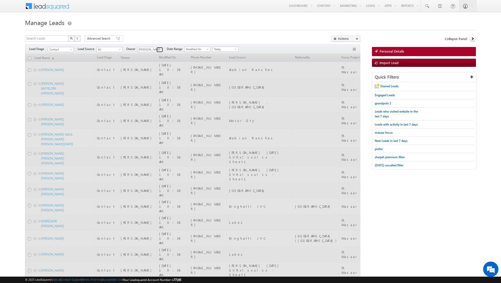
click at [156, 50] on link at bounding box center [159, 49] width 6 height 5
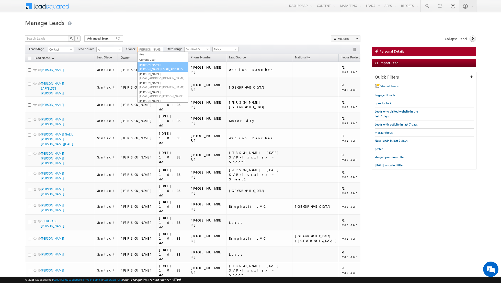
click at [152, 66] on link "Aakash Arora aakash.arora@indglobal.ae" at bounding box center [162, 67] width 51 height 10
type input "Aakash Arora"
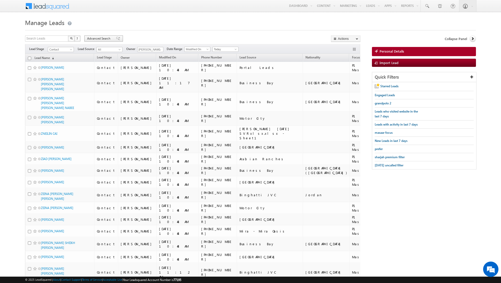
click at [116, 39] on span at bounding box center [118, 39] width 4 height 4
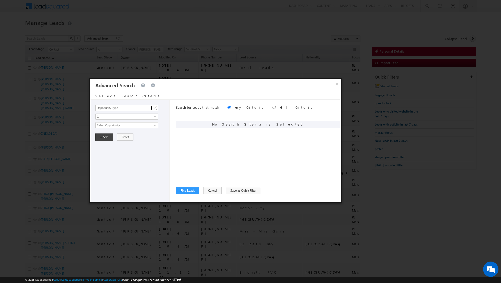
click at [155, 109] on span at bounding box center [155, 108] width 4 height 4
click at [138, 114] on link "Lead Activity" at bounding box center [126, 114] width 63 height 6
type input "Lead Activity"
click at [143, 125] on input "Select Activity" at bounding box center [126, 125] width 63 height 6
click at [128, 135] on link "Outbound Phone Call Activity" at bounding box center [126, 136] width 63 height 6
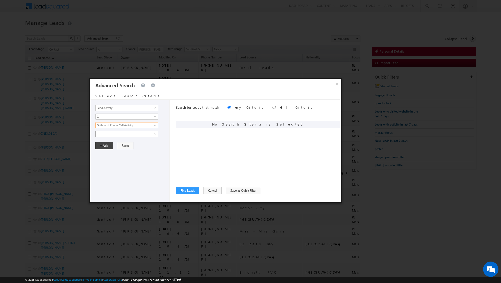
type input "Outbound Phone Call Activity"
click at [147, 134] on span at bounding box center [123, 134] width 55 height 5
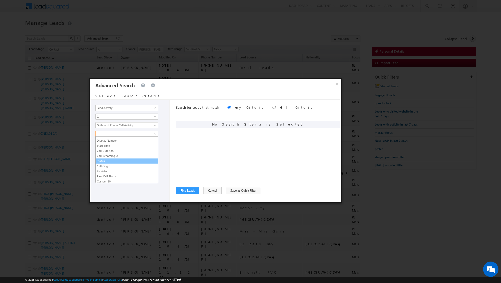
scroll to position [9, 0]
click at [113, 144] on link "Start Time" at bounding box center [127, 145] width 62 height 5
click at [127, 149] on span "All Time" at bounding box center [123, 151] width 55 height 5
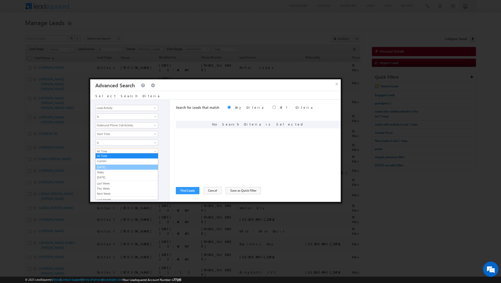
click at [114, 167] on link "[DATE]" at bounding box center [127, 167] width 62 height 5
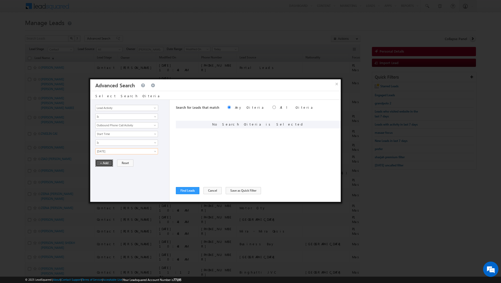
click at [105, 163] on button "+ Add" at bounding box center [104, 163] width 18 height 7
click at [272, 107] on input "radio" at bounding box center [273, 107] width 3 height 3
radio input "true"
click at [185, 190] on button "Find Leads" at bounding box center [187, 190] width 23 height 7
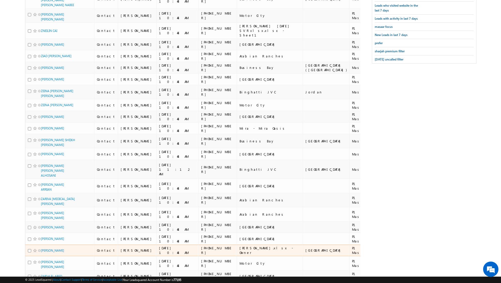
scroll to position [0, 0]
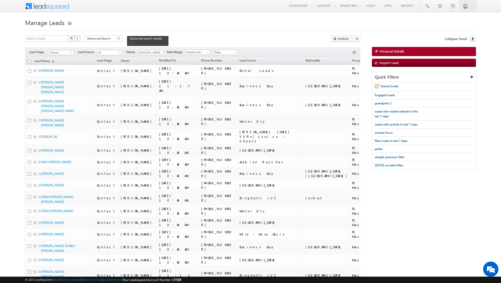
click at [29, 61] on input "checkbox" at bounding box center [29, 61] width 3 height 3
checkbox input "true"
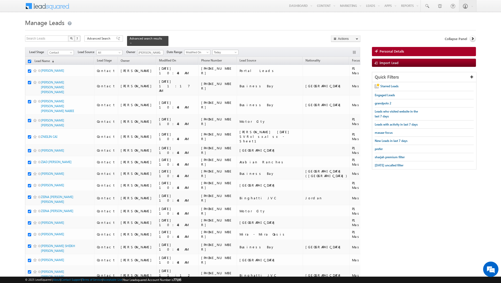
checkbox input "true"
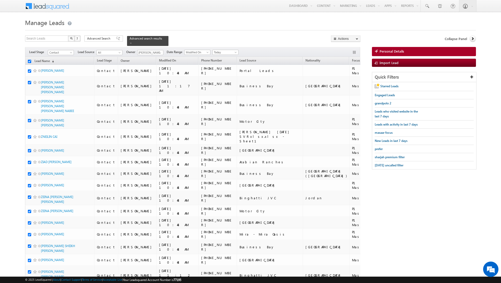
checkbox input "true"
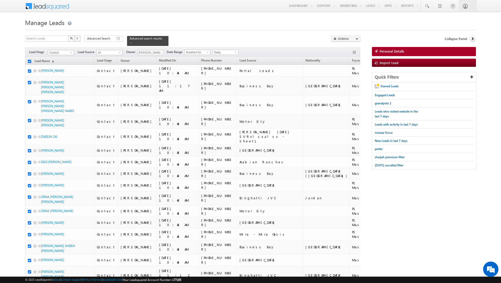
checkbox input "true"
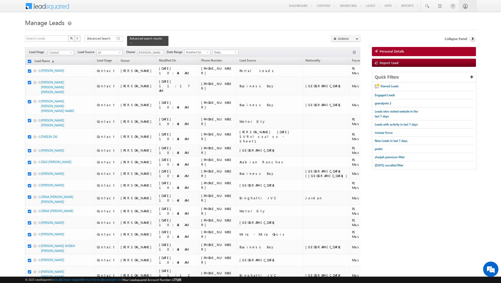
checkbox input "true"
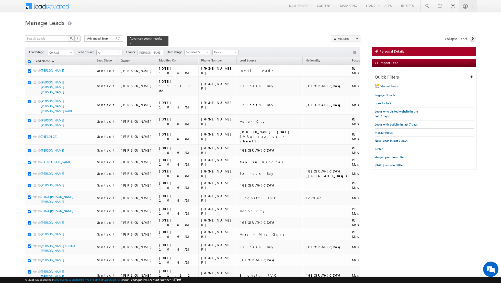
checkbox input "true"
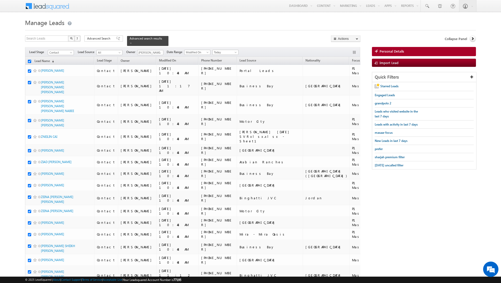
checkbox input "true"
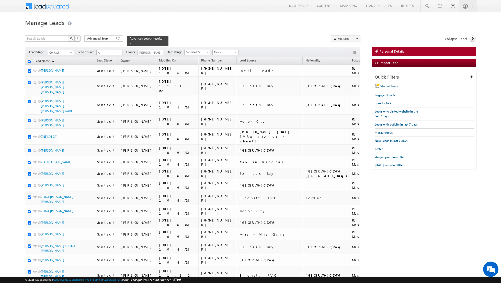
checkbox input "true"
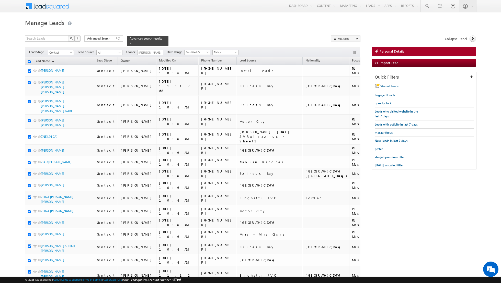
checkbox input "true"
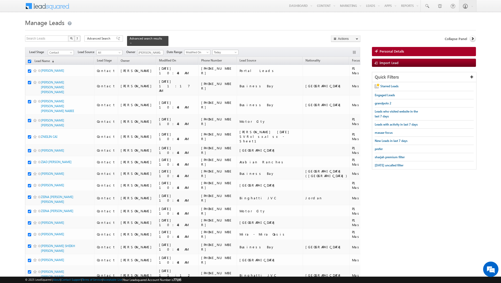
checkbox input "true"
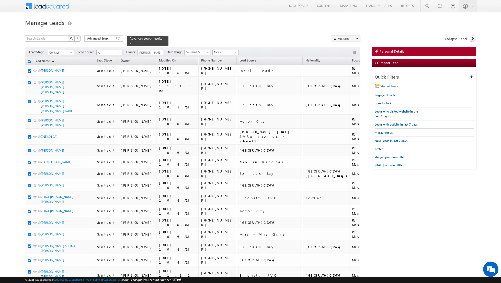
checkbox input "true"
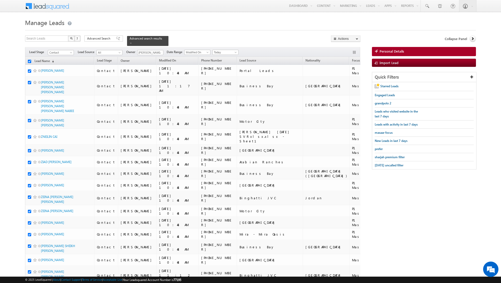
checkbox input "true"
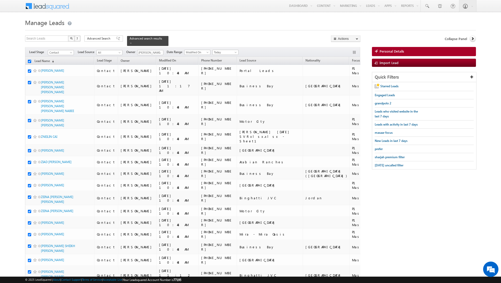
checkbox input "true"
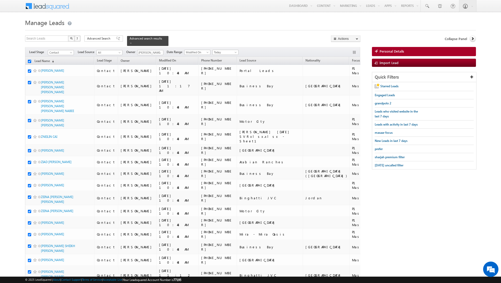
checkbox input "true"
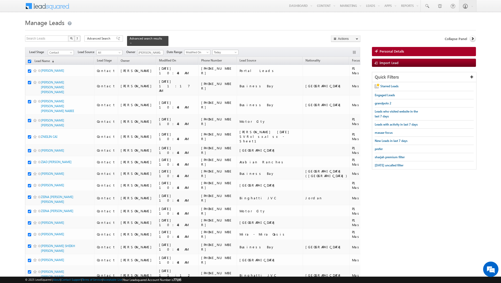
checkbox input "true"
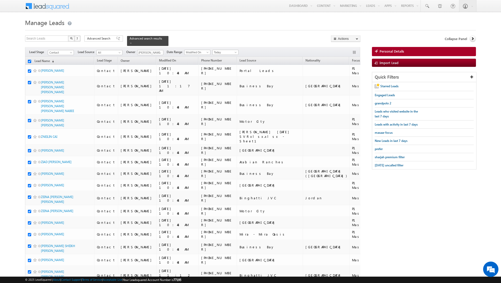
checkbox input "true"
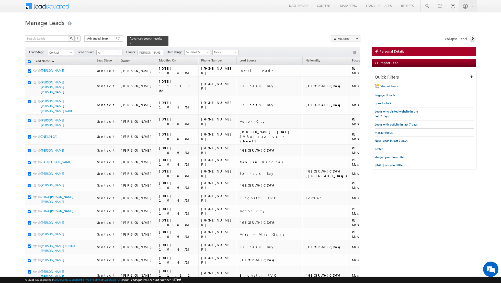
checkbox input "true"
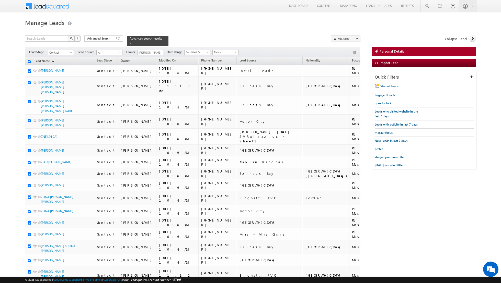
checkbox input "true"
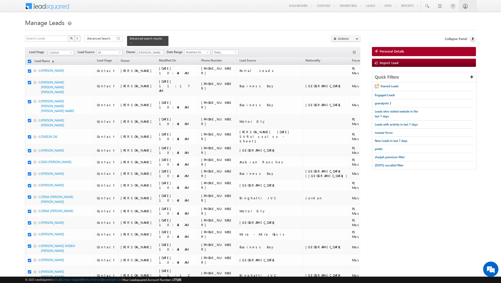
checkbox input "true"
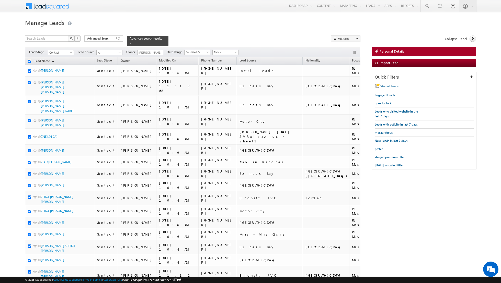
checkbox input "true"
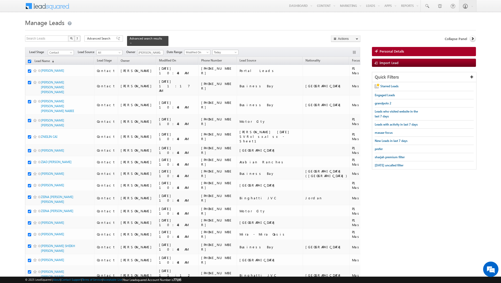
checkbox input "true"
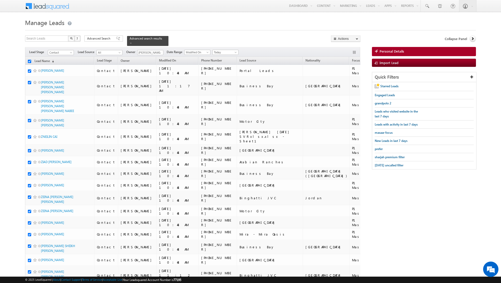
checkbox input "true"
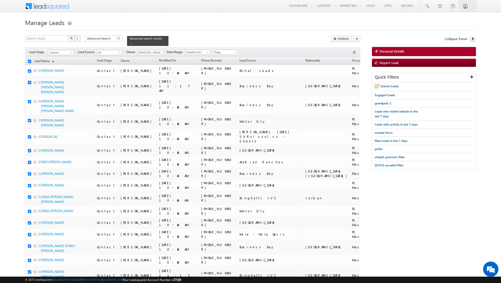
checkbox input "true"
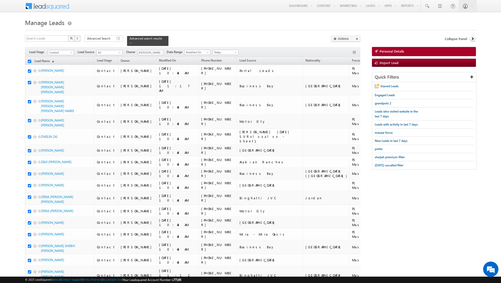
checkbox input "true"
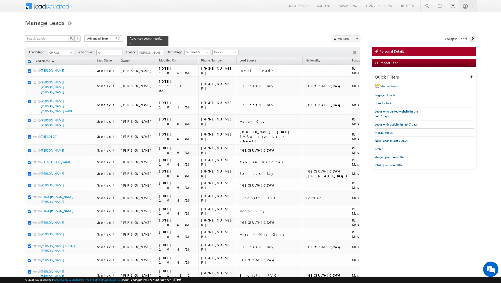
checkbox input "true"
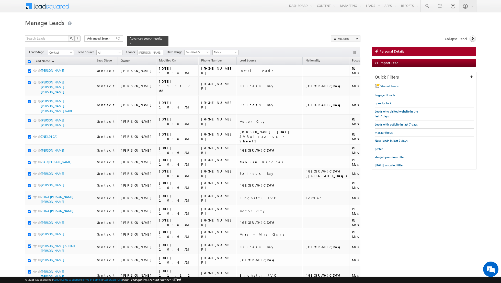
checkbox input "true"
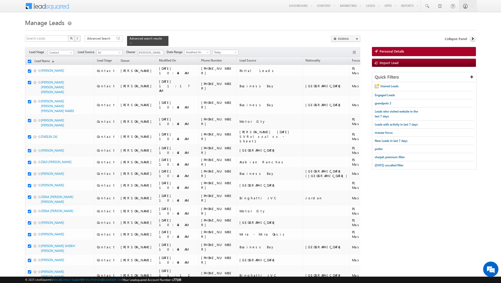
checkbox input "true"
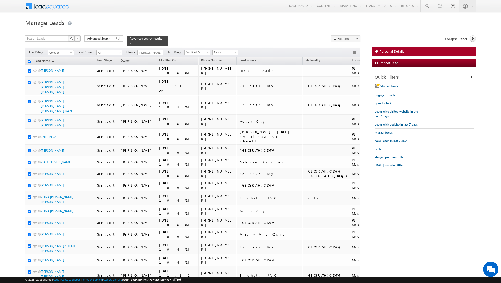
checkbox input "true"
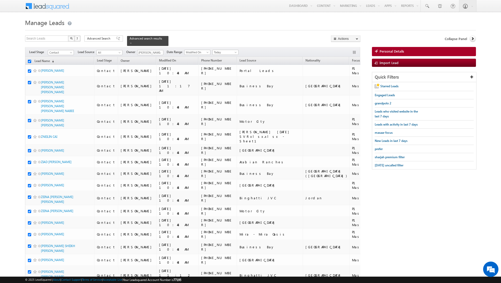
checkbox input "true"
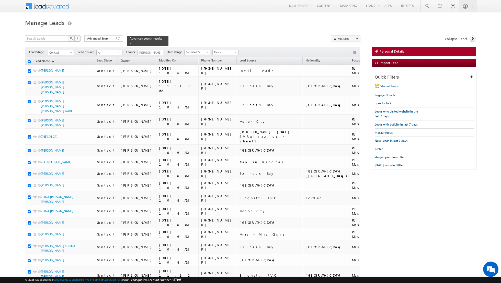
checkbox input "true"
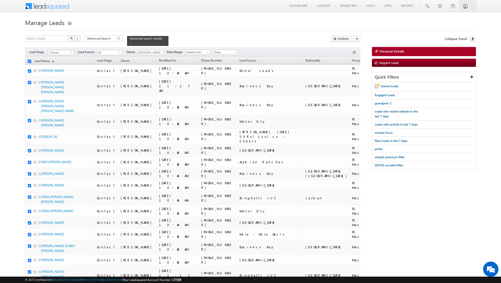
checkbox input "true"
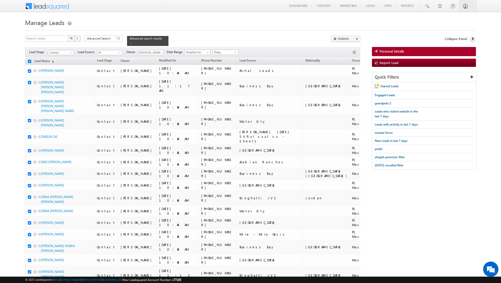
checkbox input "true"
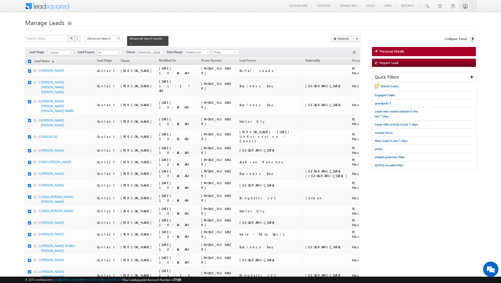
checkbox input "true"
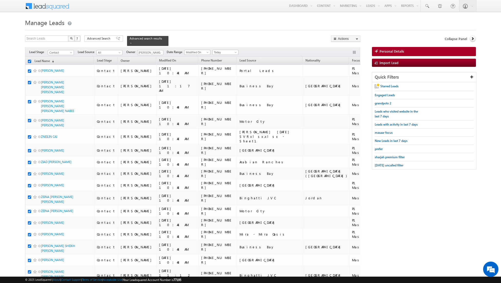
checkbox input "true"
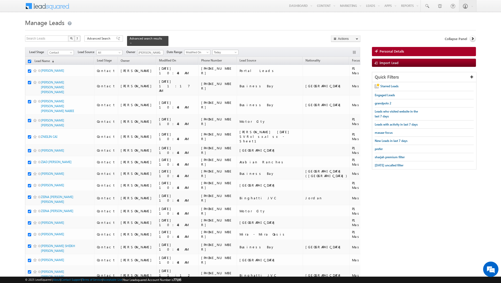
checkbox input "true"
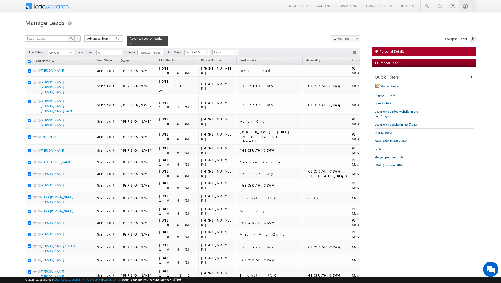
checkbox input "true"
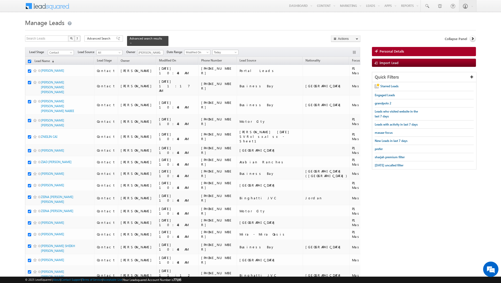
checkbox input "true"
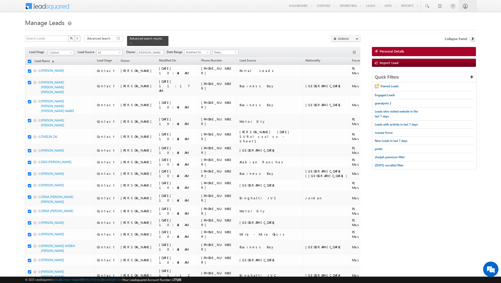
checkbox input "true"
click at [344, 83] on link "Change Owner" at bounding box center [345, 83] width 29 height 6
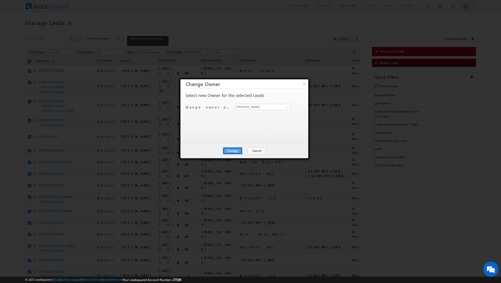
click at [230, 150] on button "Change" at bounding box center [232, 150] width 19 height 7
click at [245, 150] on button "Close" at bounding box center [245, 150] width 16 height 7
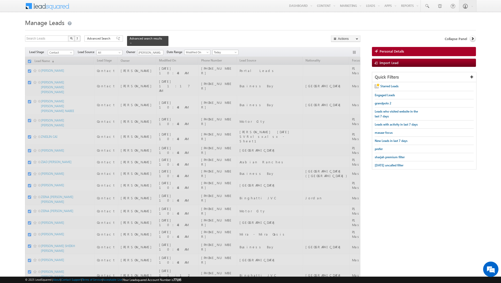
checkbox input "false"
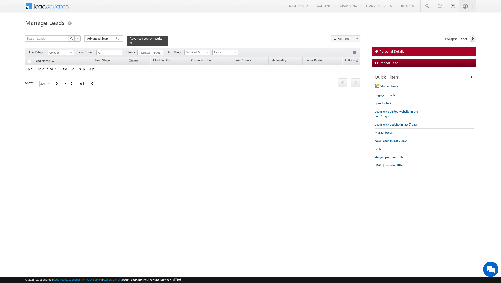
click at [129, 42] on span at bounding box center [130, 43] width 3 height 3
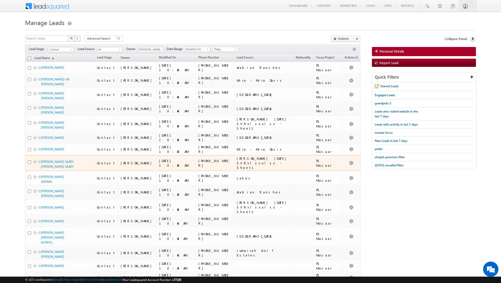
scroll to position [87, 0]
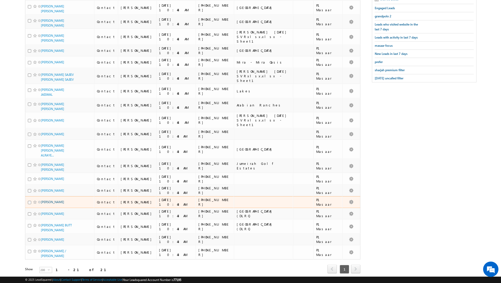
click at [50, 200] on link "KAPIL ARYA MAHESH" at bounding box center [52, 202] width 23 height 4
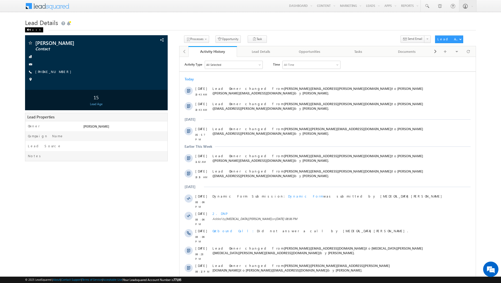
click at [31, 30] on div "Back" at bounding box center [34, 29] width 18 height 5
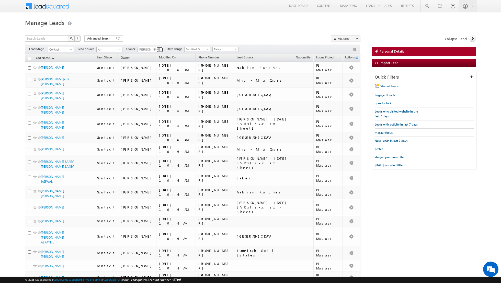
click at [159, 49] on span at bounding box center [160, 50] width 4 height 4
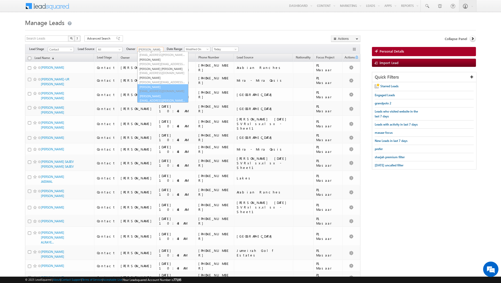
scroll to position [41, 0]
click at [152, 97] on link "[PERSON_NAME] [EMAIL_ADDRESS][PERSON_NAME][DOMAIN_NAME]" at bounding box center [162, 98] width 51 height 10
type input "[PERSON_NAME]"
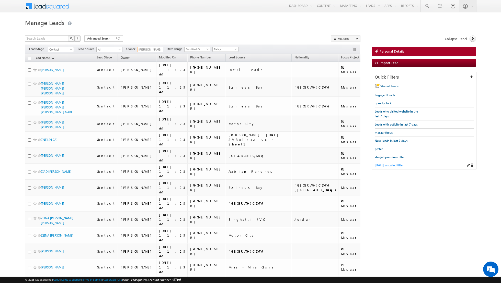
scroll to position [0, 0]
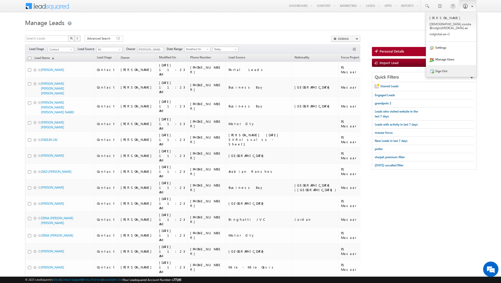
click at [447, 66] on link "Sign Out" at bounding box center [451, 71] width 50 height 12
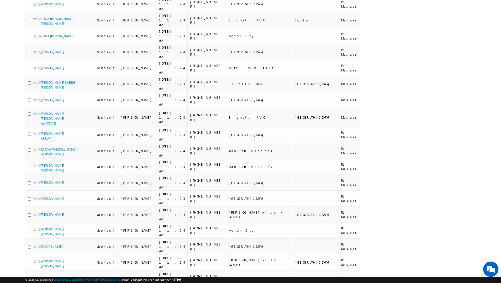
scroll to position [6, 0]
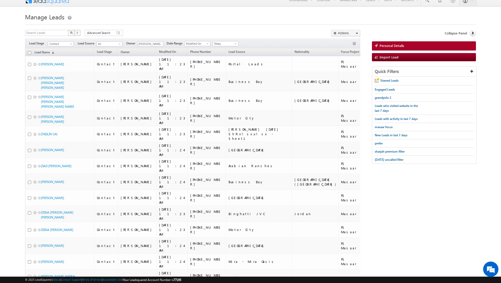
click at [438, 24] on div at bounding box center [250, 22] width 451 height 3
click at [382, 125] on span "masaar focus" at bounding box center [383, 127] width 18 height 4
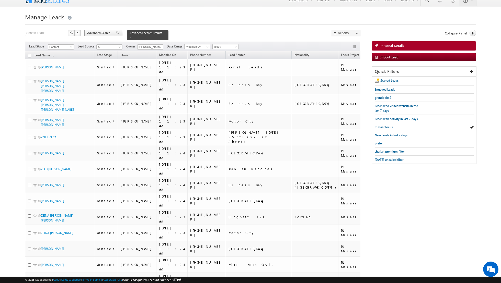
click at [116, 33] on span at bounding box center [118, 33] width 4 height 4
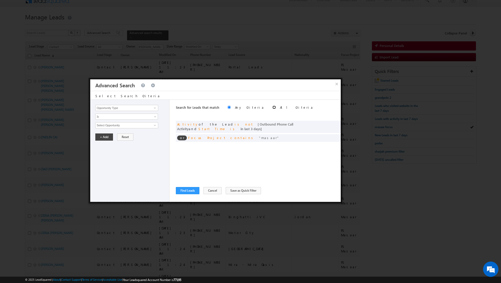
click at [272, 107] on input "radio" at bounding box center [273, 107] width 3 height 3
radio input "true"
click at [185, 191] on button "Find Leads" at bounding box center [187, 190] width 23 height 7
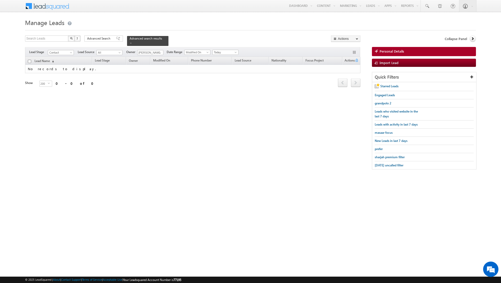
scroll to position [0, 0]
click at [225, 54] on span "Today" at bounding box center [225, 52] width 24 height 5
click at [224, 58] on link "All Time" at bounding box center [223, 57] width 26 height 5
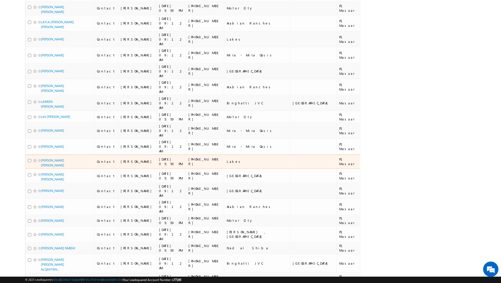
scroll to position [2337, 0]
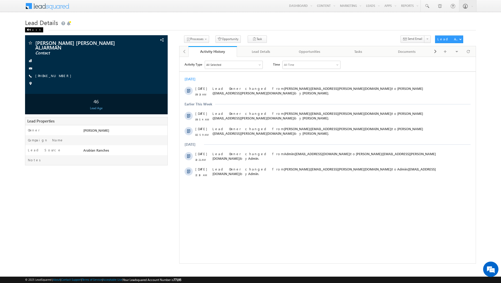
click at [30, 31] on div "Back" at bounding box center [34, 29] width 18 height 5
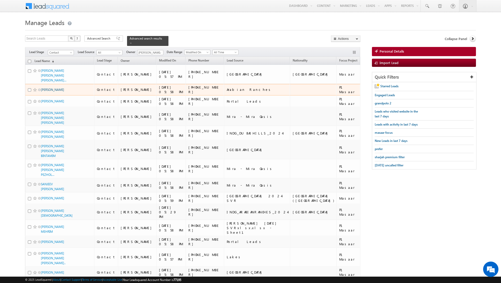
click at [51, 88] on link "[PERSON_NAME]" at bounding box center [52, 90] width 23 height 4
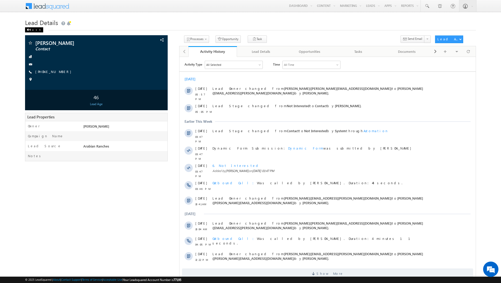
click at [29, 29] on span at bounding box center [28, 30] width 3 height 3
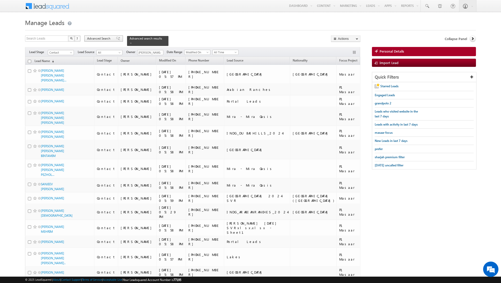
click at [116, 39] on span at bounding box center [118, 39] width 4 height 4
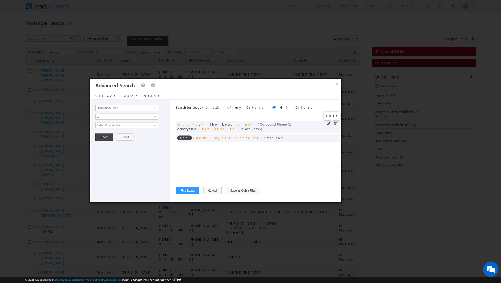
click at [328, 123] on span at bounding box center [329, 124] width 4 height 4
click at [142, 159] on input "3" at bounding box center [142, 160] width 32 height 6
type input "5"
click at [104, 173] on button "+ Add" at bounding box center [104, 174] width 18 height 7
click at [184, 191] on button "Find Leads" at bounding box center [187, 190] width 23 height 7
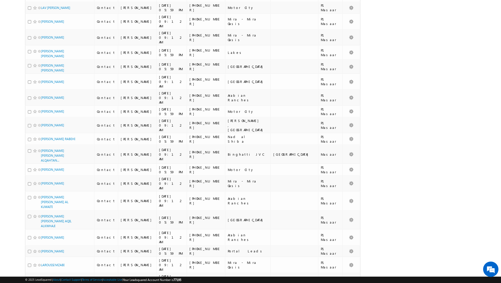
scroll to position [2328, 0]
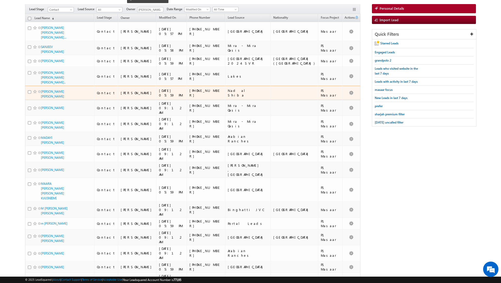
scroll to position [0, 0]
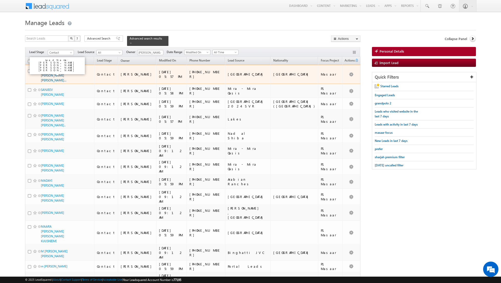
click at [49, 69] on link "VASI AHMED MOHAMMED SADIQ BEHLIM MOHAMME..." at bounding box center [54, 76] width 26 height 14
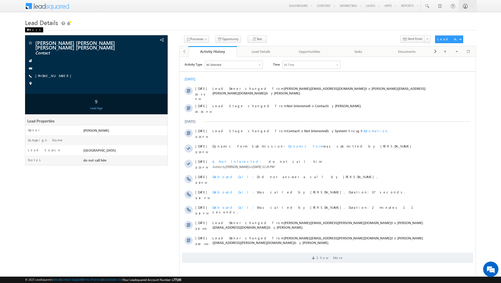
click at [30, 31] on div "Back" at bounding box center [34, 29] width 18 height 5
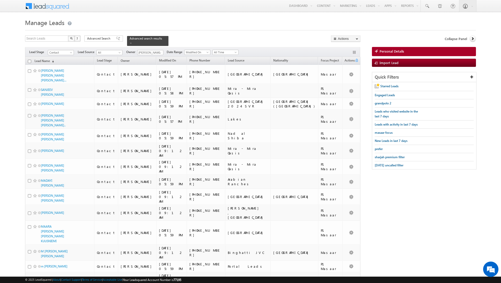
click at [29, 61] on input "checkbox" at bounding box center [29, 61] width 3 height 3
checkbox input "true"
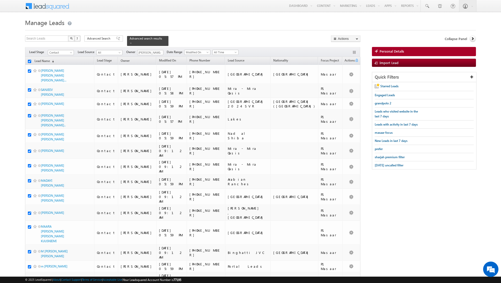
checkbox input "true"
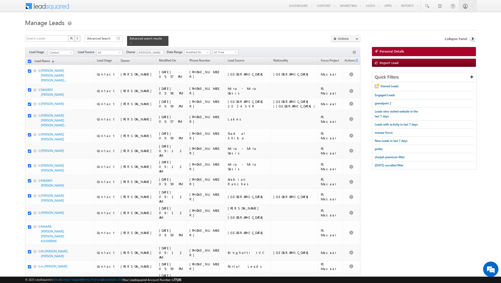
checkbox input "true"
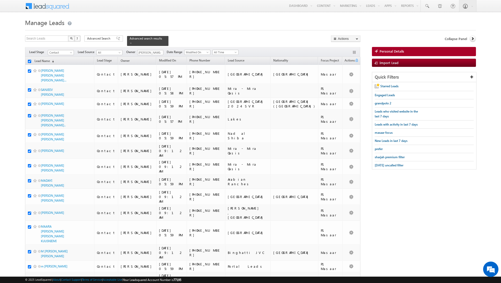
checkbox input "true"
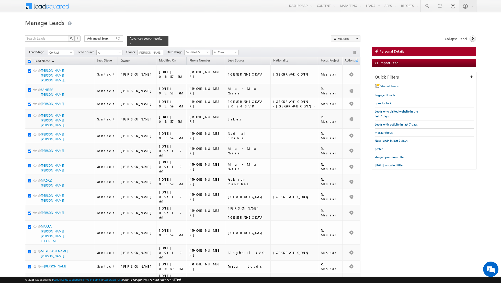
checkbox input "true"
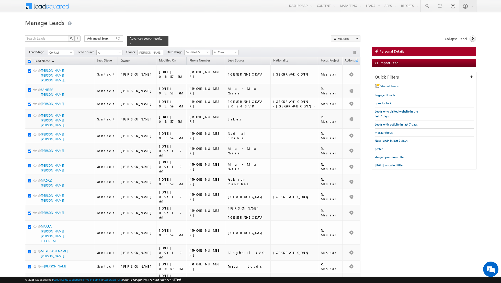
checkbox input "true"
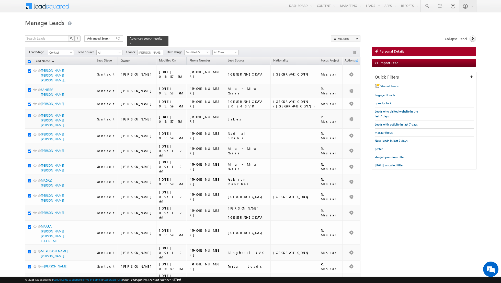
checkbox input "true"
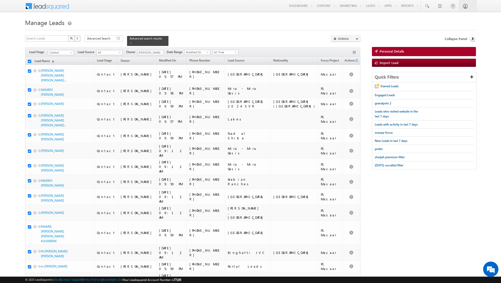
checkbox input "true"
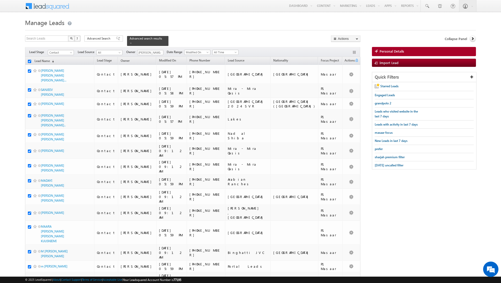
checkbox input "true"
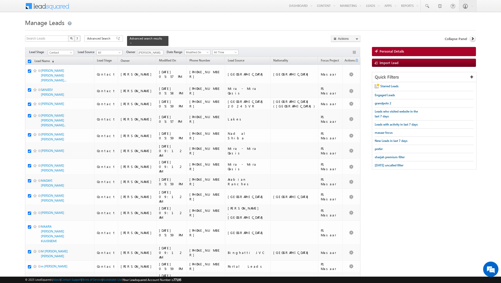
checkbox input "true"
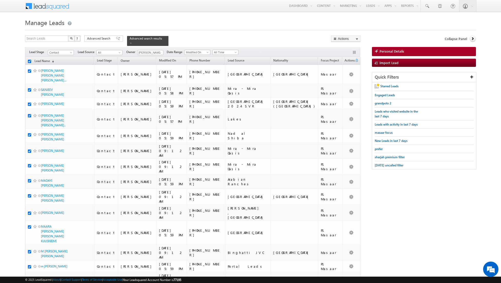
checkbox input "true"
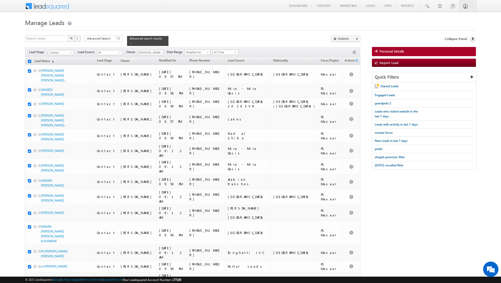
checkbox input "true"
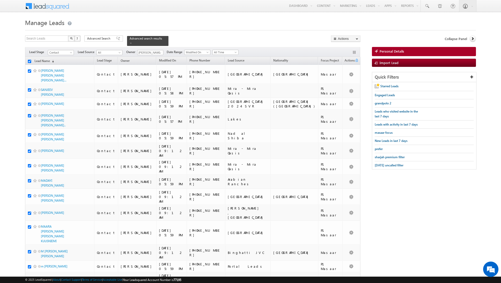
checkbox input "true"
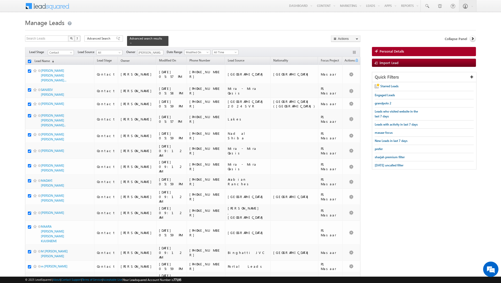
checkbox input "true"
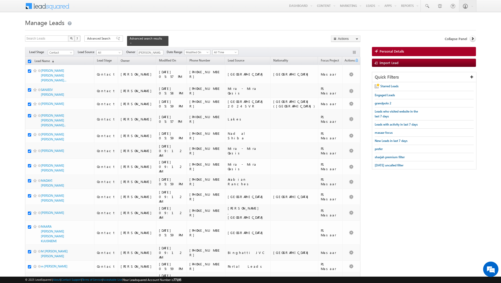
checkbox input "true"
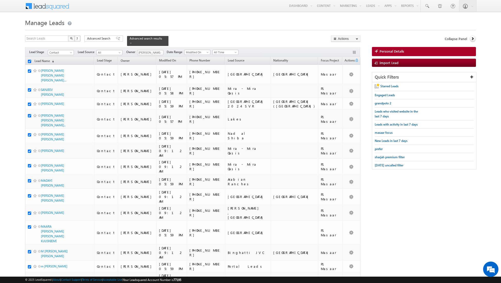
checkbox input "true"
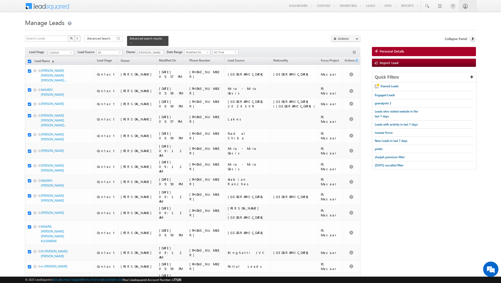
checkbox input "true"
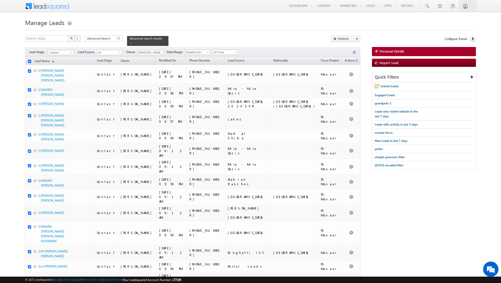
checkbox input "true"
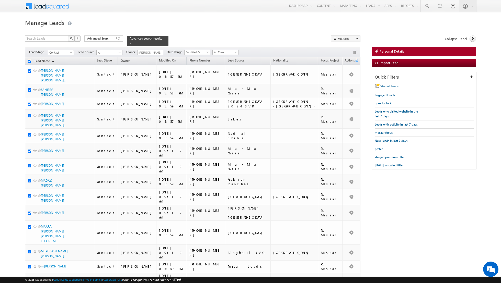
checkbox input "true"
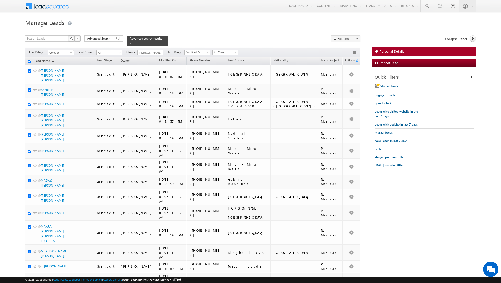
checkbox input "true"
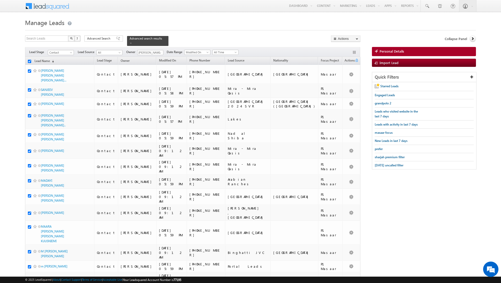
checkbox input "true"
click at [338, 85] on link "Change Owner" at bounding box center [345, 83] width 29 height 6
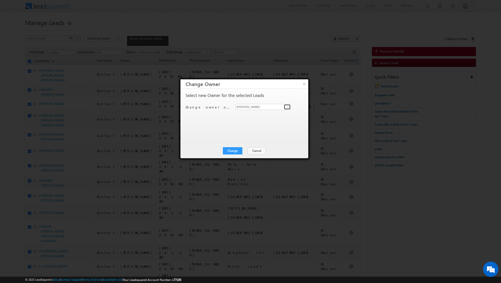
click at [288, 108] on span at bounding box center [288, 107] width 4 height 4
click at [255, 115] on span "[PERSON_NAME][EMAIL_ADDRESS][DOMAIN_NAME]" at bounding box center [260, 117] width 46 height 4
type input "[PERSON_NAME]"
click at [232, 149] on button "Change" at bounding box center [232, 150] width 19 height 7
click at [243, 149] on button "Close" at bounding box center [245, 150] width 16 height 7
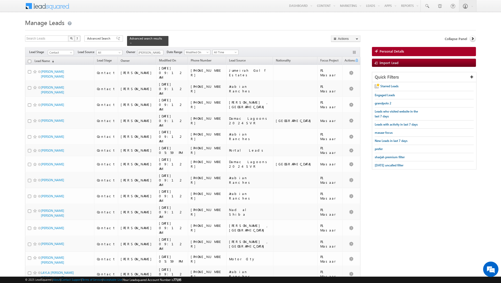
click at [30, 61] on input "checkbox" at bounding box center [29, 61] width 3 height 3
checkbox input "true"
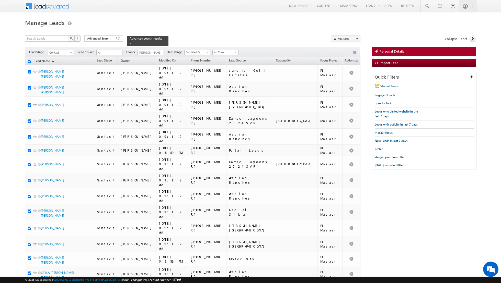
checkbox input "true"
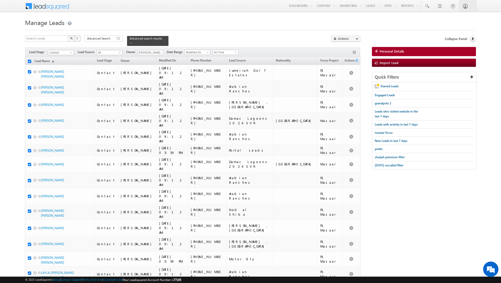
checkbox input "true"
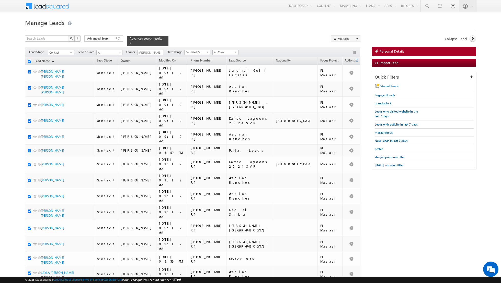
checkbox input "true"
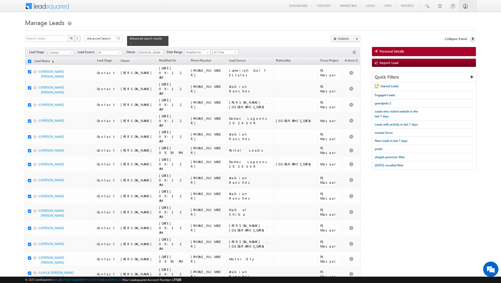
checkbox input "true"
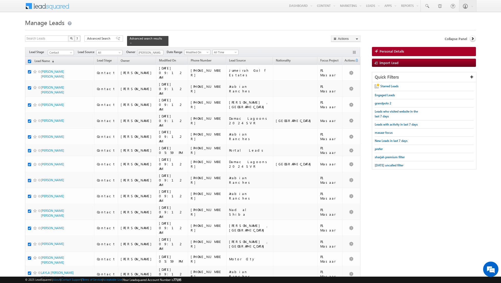
checkbox input "true"
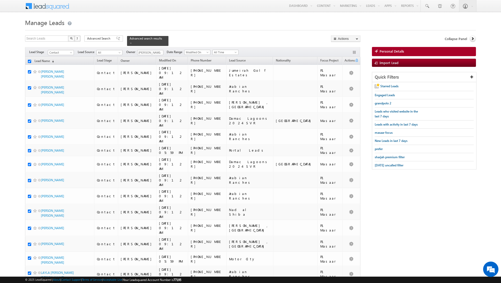
checkbox input "true"
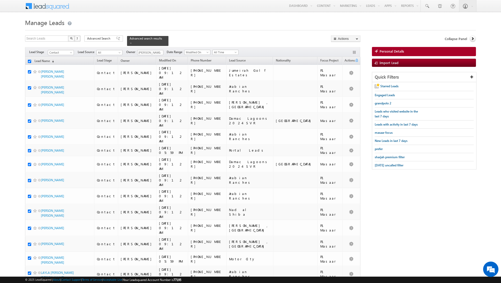
checkbox input "true"
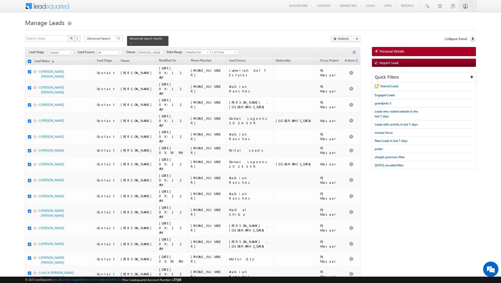
checkbox input "true"
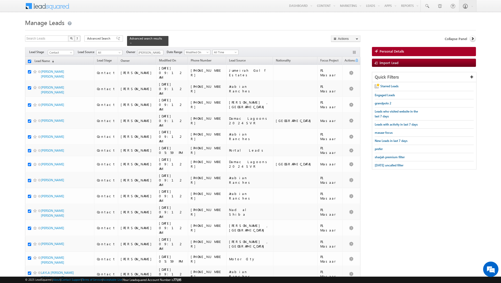
checkbox input "true"
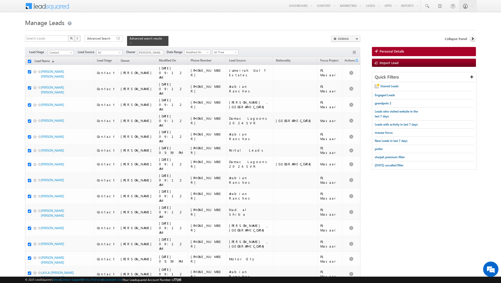
checkbox input "true"
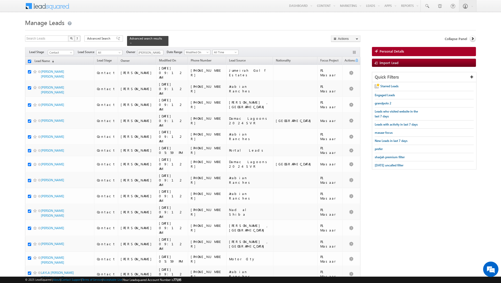
checkbox input "true"
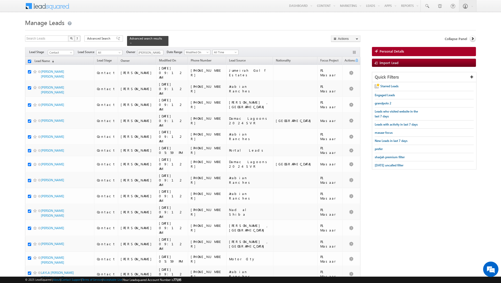
checkbox input "true"
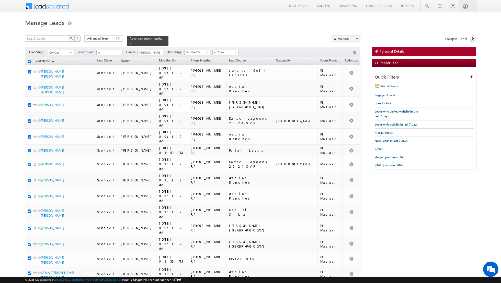
checkbox input "true"
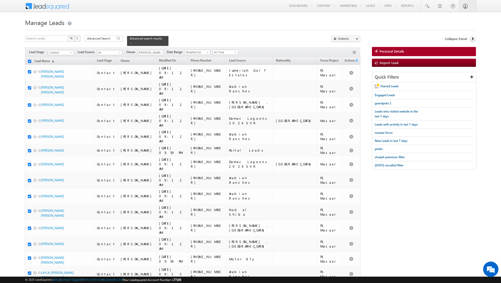
checkbox input "true"
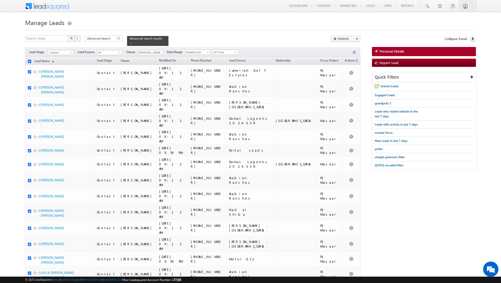
checkbox input "true"
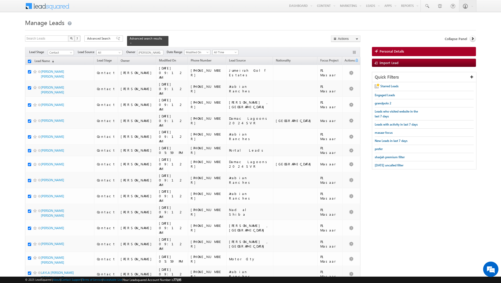
checkbox input "true"
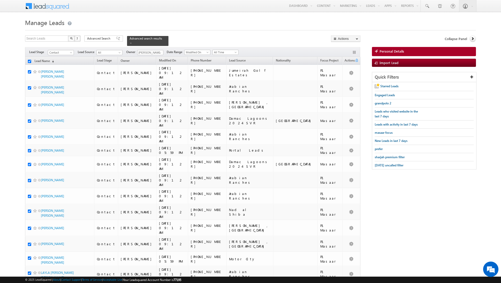
checkbox input "true"
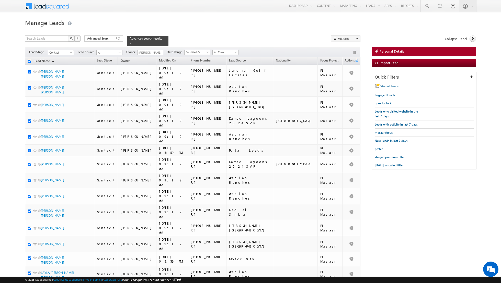
checkbox input "true"
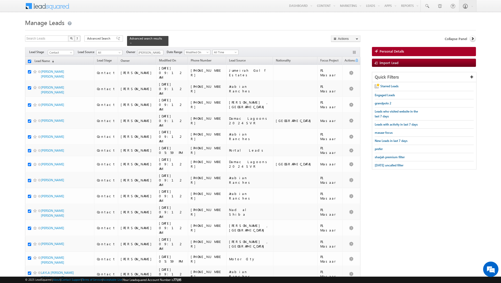
checkbox input "true"
click at [343, 81] on link "Change Owner" at bounding box center [345, 83] width 29 height 6
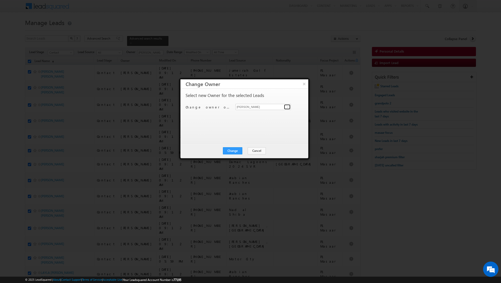
click at [286, 108] on span at bounding box center [288, 107] width 4 height 4
click at [261, 116] on span "[PERSON_NAME][EMAIL_ADDRESS][DOMAIN_NAME]" at bounding box center [260, 117] width 46 height 4
click at [233, 152] on button "Change" at bounding box center [232, 150] width 19 height 7
click at [250, 149] on button "Close" at bounding box center [245, 150] width 16 height 7
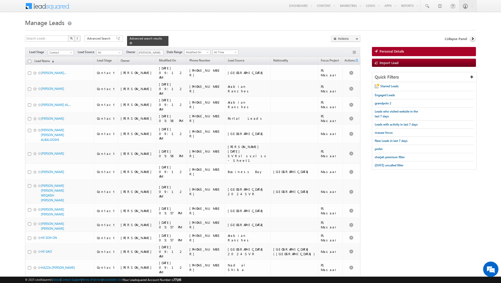
click at [129, 43] on span at bounding box center [130, 43] width 3 height 3
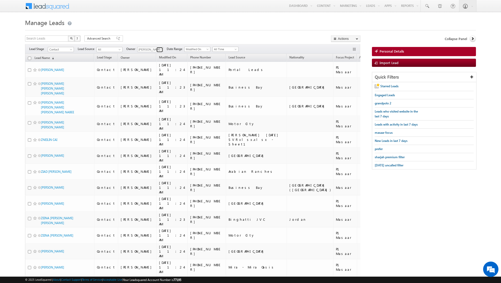
click at [159, 49] on span at bounding box center [160, 50] width 4 height 4
click at [150, 59] on span "[PERSON_NAME][EMAIL_ADDRESS][DOMAIN_NAME]" at bounding box center [162, 59] width 46 height 4
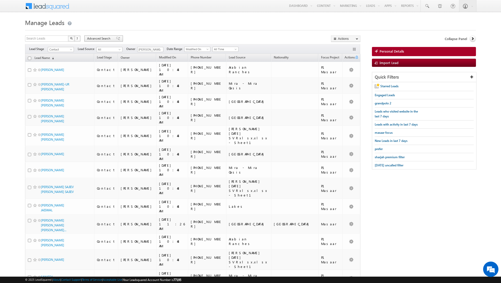
click at [116, 38] on span at bounding box center [118, 39] width 4 height 4
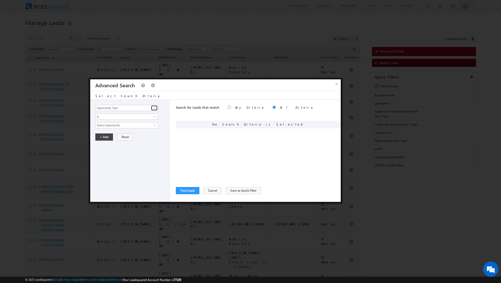
click at [154, 108] on span at bounding box center [155, 108] width 4 height 4
click at [141, 114] on link "Lead Activity" at bounding box center [126, 114] width 63 height 6
click at [154, 123] on span at bounding box center [155, 125] width 4 height 4
click at [137, 137] on link "Outbound Phone Call Activity" at bounding box center [126, 136] width 63 height 6
click at [152, 132] on link at bounding box center [126, 134] width 63 height 6
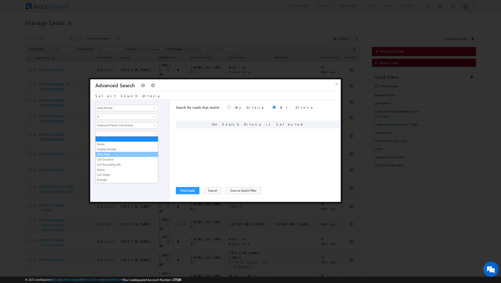
click at [123, 155] on link "Start Time" at bounding box center [127, 154] width 62 height 5
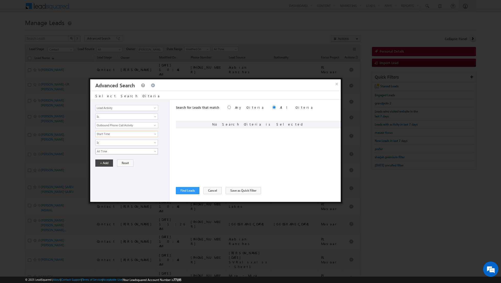
click at [149, 149] on span "All Time" at bounding box center [123, 151] width 55 height 5
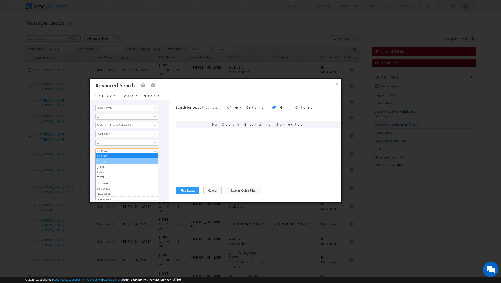
click at [129, 163] on link "Custom" at bounding box center [127, 161] width 62 height 5
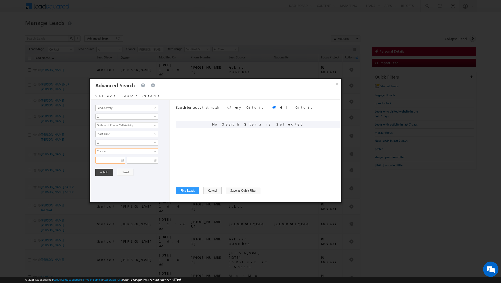
click at [123, 159] on input "text" at bounding box center [110, 160] width 30 height 7
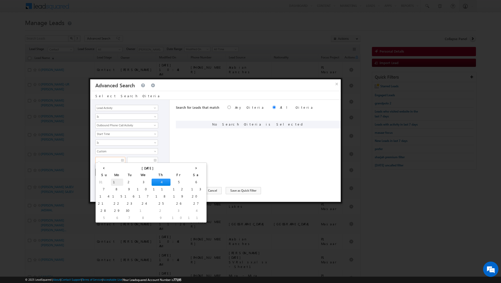
click at [111, 180] on td "1" at bounding box center [117, 182] width 12 height 7
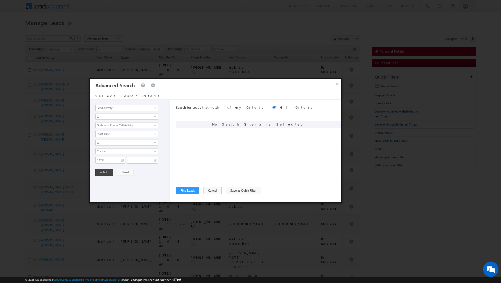
click at [154, 158] on input "text" at bounding box center [142, 160] width 31 height 7
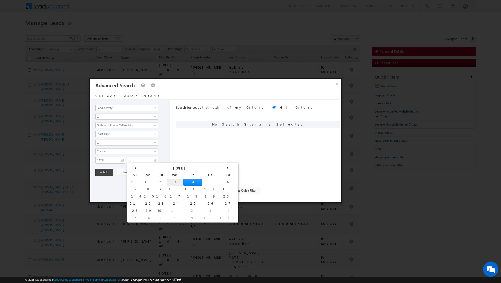
click at [167, 180] on td "3" at bounding box center [175, 182] width 16 height 7
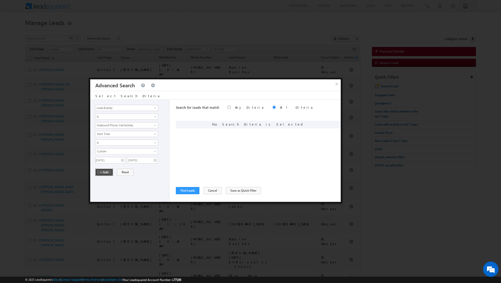
click at [104, 170] on button "+ Add" at bounding box center [104, 172] width 18 height 7
click at [184, 182] on div "Search for Leads that match Any Criteria All Criteria Note that the current tri…" at bounding box center [258, 151] width 165 height 102
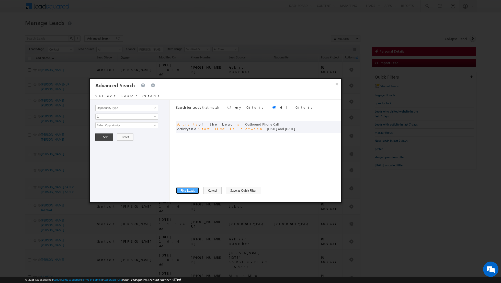
click at [185, 189] on button "Find Leads" at bounding box center [187, 190] width 23 height 7
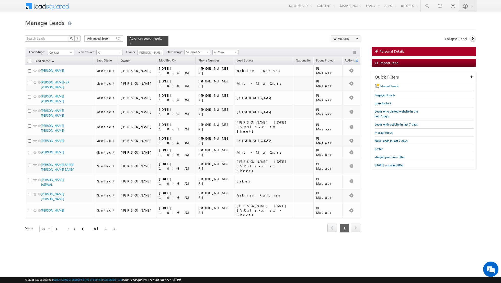
click at [30, 61] on input "checkbox" at bounding box center [29, 61] width 3 height 3
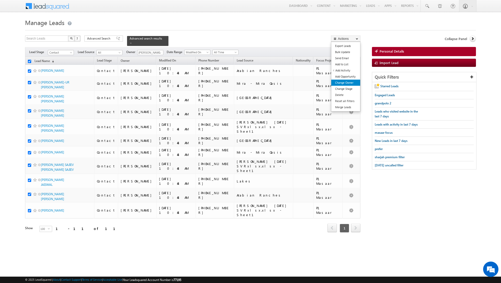
click at [345, 83] on link "Change Owner" at bounding box center [345, 83] width 29 height 6
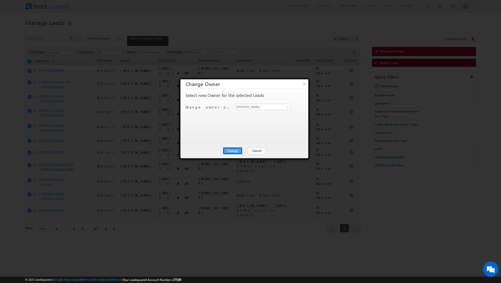
click at [234, 151] on button "Change" at bounding box center [232, 150] width 19 height 7
click at [245, 150] on button "Close" at bounding box center [245, 150] width 16 height 7
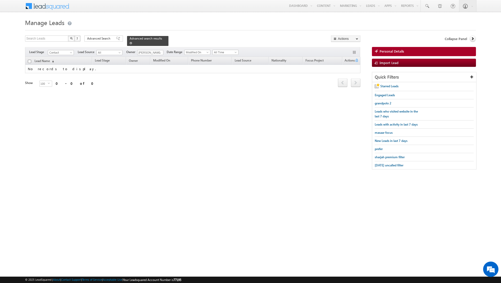
click at [129, 44] on span at bounding box center [130, 43] width 3 height 3
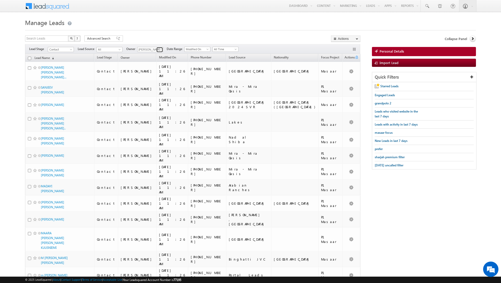
click at [156, 48] on link at bounding box center [159, 49] width 6 height 5
click at [145, 98] on span "[EMAIL_ADDRESS][PERSON_NAME][DOMAIN_NAME]" at bounding box center [162, 100] width 46 height 4
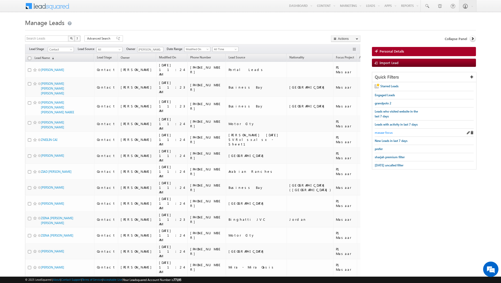
click at [381, 132] on span "masaar focus" at bounding box center [383, 133] width 18 height 4
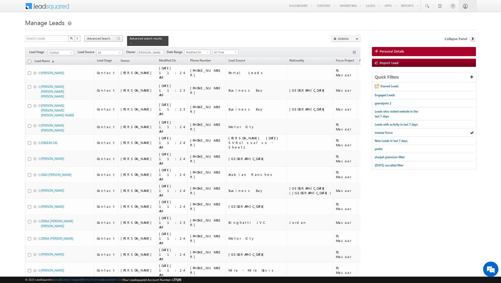
click at [116, 39] on span at bounding box center [118, 39] width 4 height 4
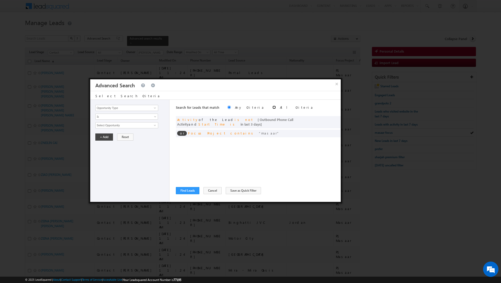
click at [272, 107] on input "radio" at bounding box center [273, 107] width 3 height 3
click at [155, 107] on span at bounding box center [155, 108] width 4 height 4
click at [135, 111] on link "Lead Activity" at bounding box center [126, 114] width 63 height 6
click at [154, 124] on span at bounding box center [155, 125] width 4 height 4
click at [138, 133] on link "Outbound Phone Call Activity" at bounding box center [126, 136] width 63 height 6
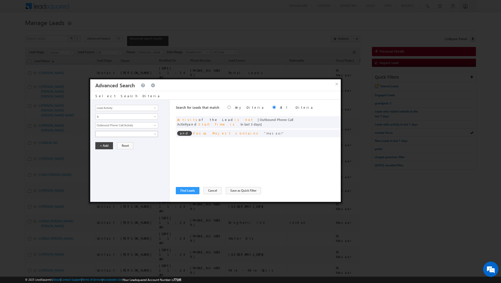
click at [154, 133] on span at bounding box center [156, 135] width 4 height 4
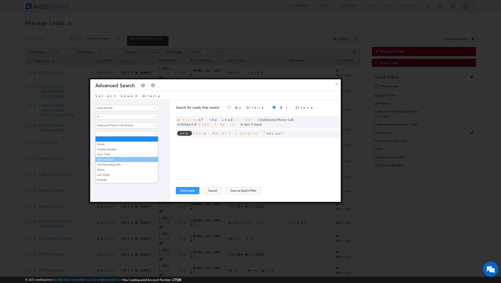
click at [115, 159] on link "Call Duration" at bounding box center [127, 159] width 62 height 5
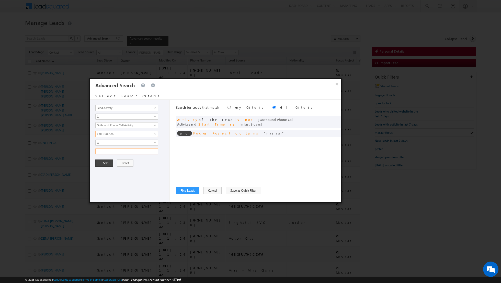
click at [152, 149] on input "text" at bounding box center [126, 151] width 63 height 6
click at [154, 140] on link "Is" at bounding box center [126, 143] width 63 height 6
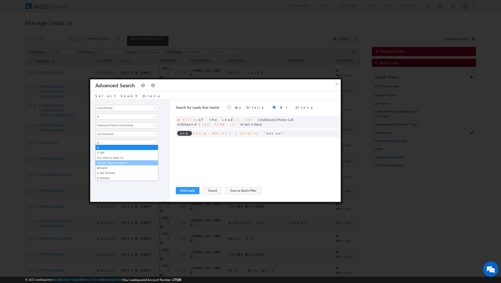
click at [135, 162] on link "Greater than or equal to" at bounding box center [127, 163] width 62 height 5
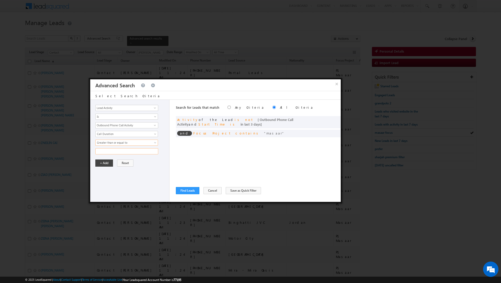
click at [134, 151] on input "text" at bounding box center [126, 151] width 63 height 6
click at [105, 162] on button "+ Add" at bounding box center [104, 163] width 18 height 7
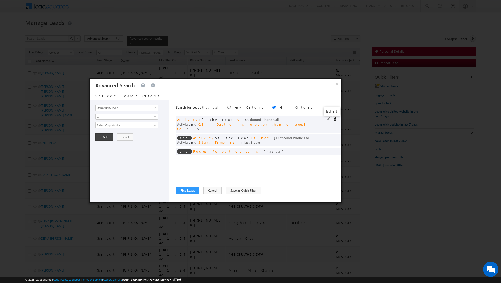
click at [329, 120] on span at bounding box center [329, 119] width 4 height 4
click at [142, 150] on input "150" at bounding box center [126, 151] width 63 height 6
click at [107, 162] on button "+ Add" at bounding box center [104, 163] width 18 height 7
click at [180, 191] on button "Find Leads" at bounding box center [187, 190] width 23 height 7
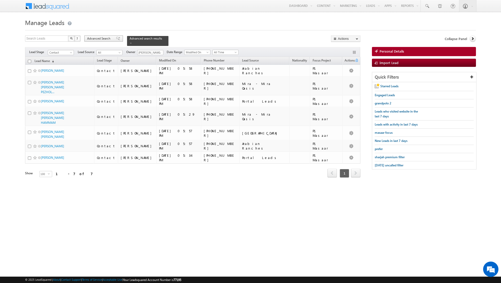
click at [109, 38] on span "Advanced Search" at bounding box center [99, 38] width 25 height 5
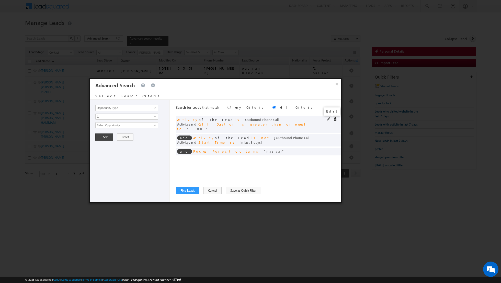
click at [327, 119] on span at bounding box center [329, 119] width 4 height 4
click at [125, 150] on input "180" at bounding box center [126, 151] width 63 height 6
click at [102, 160] on button "+ Add" at bounding box center [104, 163] width 18 height 7
click at [185, 190] on button "Find Leads" at bounding box center [187, 190] width 23 height 7
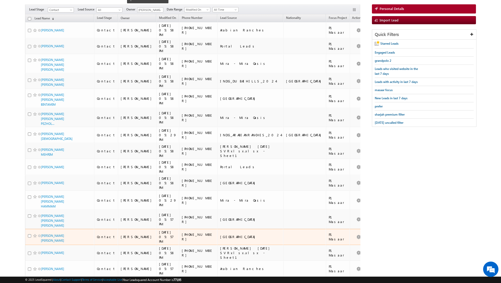
scroll to position [39, 0]
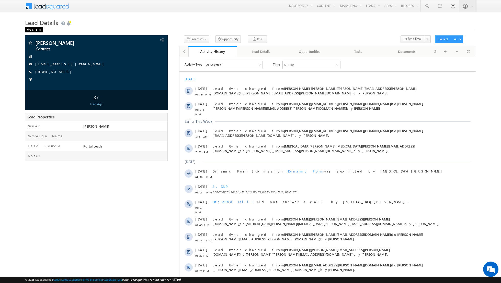
click at [31, 31] on div "Back" at bounding box center [34, 29] width 18 height 5
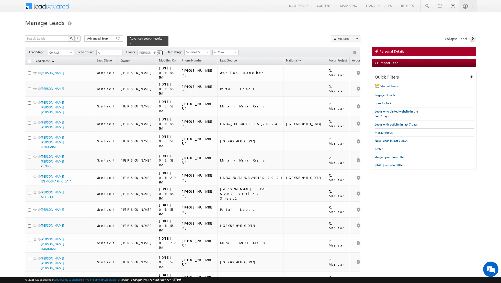
click at [159, 54] on span at bounding box center [160, 53] width 4 height 4
click at [154, 68] on link "[PERSON_NAME] [PERSON_NAME][EMAIL_ADDRESS][DOMAIN_NAME]" at bounding box center [162, 70] width 51 height 10
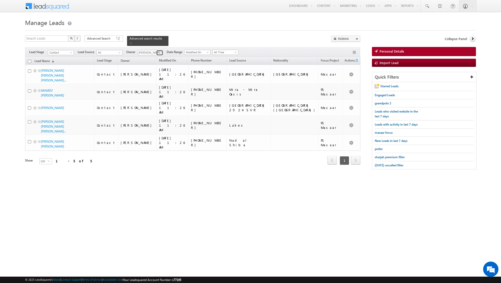
click at [157, 54] on link at bounding box center [159, 52] width 6 height 5
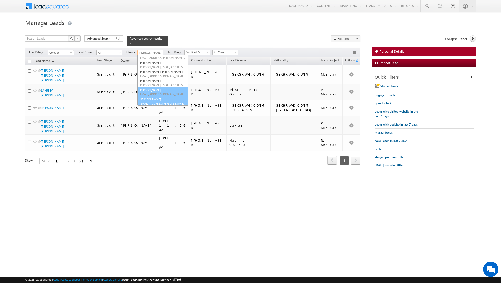
scroll to position [41, 0]
click at [149, 99] on link "[PERSON_NAME] [EMAIL_ADDRESS][PERSON_NAME][DOMAIN_NAME]" at bounding box center [162, 101] width 51 height 10
type input "[PERSON_NAME]"
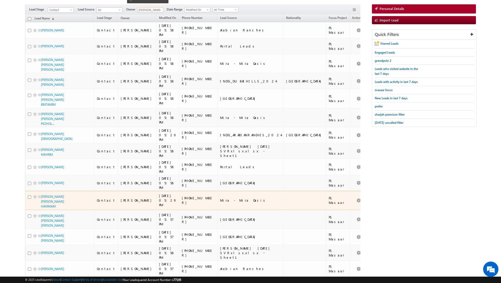
scroll to position [0, 0]
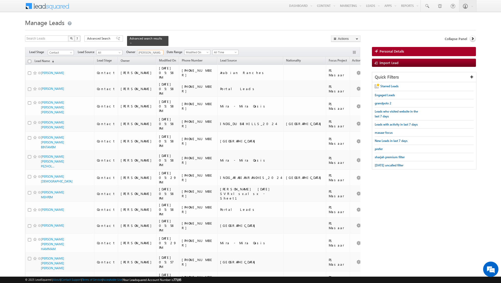
click at [30, 61] on input "checkbox" at bounding box center [29, 61] width 3 height 3
checkbox input "true"
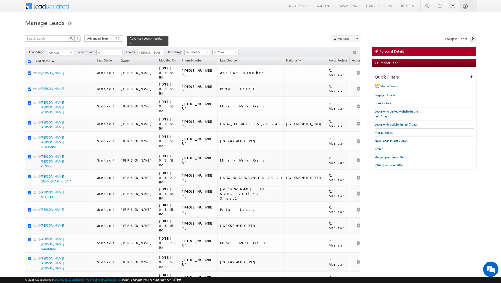
checkbox input "true"
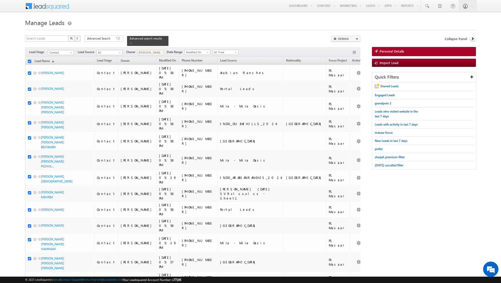
checkbox input "true"
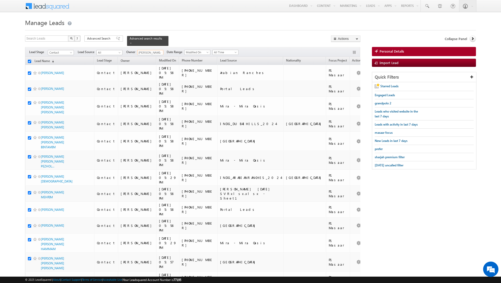
checkbox input "true"
click at [347, 83] on link "Change Owner" at bounding box center [345, 83] width 29 height 6
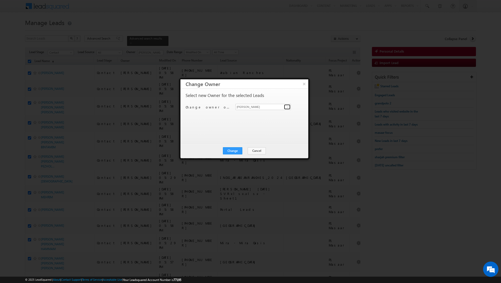
click at [286, 108] on span at bounding box center [288, 107] width 4 height 4
click at [258, 114] on link "[PERSON_NAME] [PERSON_NAME][EMAIL_ADDRESS][DOMAIN_NAME]" at bounding box center [262, 115] width 55 height 10
type input "[PERSON_NAME]"
click at [232, 149] on button "Change" at bounding box center [232, 150] width 19 height 7
click at [244, 150] on button "Close" at bounding box center [245, 150] width 16 height 7
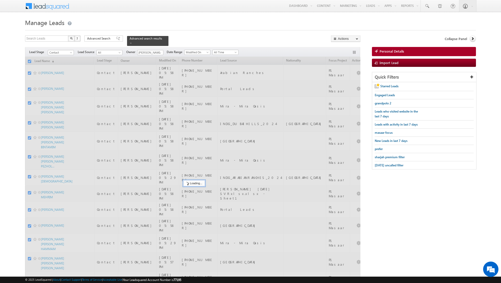
checkbox input "false"
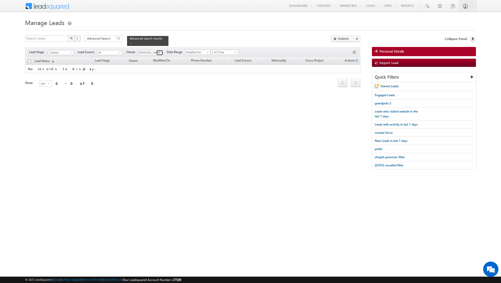
click at [158, 53] on span at bounding box center [160, 53] width 4 height 4
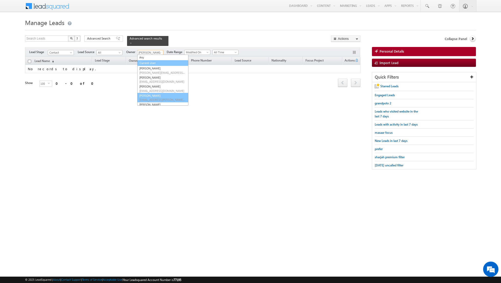
scroll to position [1, 0]
click at [149, 68] on link "[PERSON_NAME] [PERSON_NAME][EMAIL_ADDRESS][DOMAIN_NAME]" at bounding box center [162, 70] width 51 height 10
type input "[PERSON_NAME]"
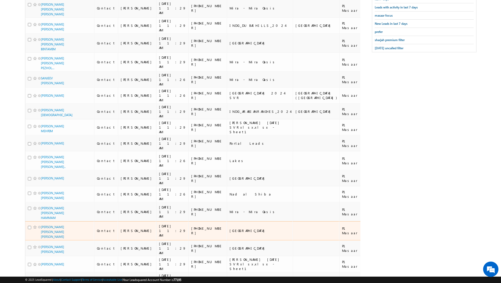
scroll to position [0, 0]
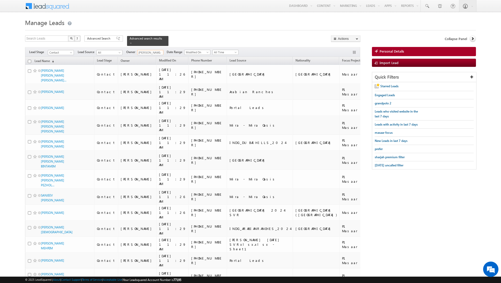
click at [30, 60] on input "checkbox" at bounding box center [29, 61] width 3 height 3
checkbox input "true"
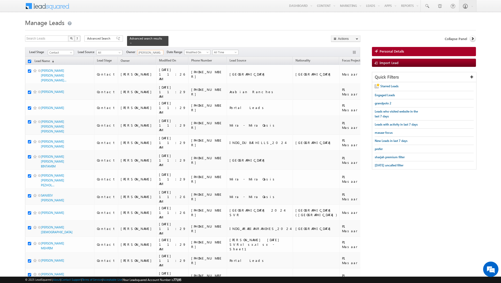
checkbox input "true"
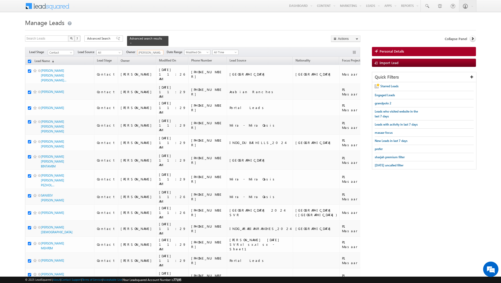
checkbox input "true"
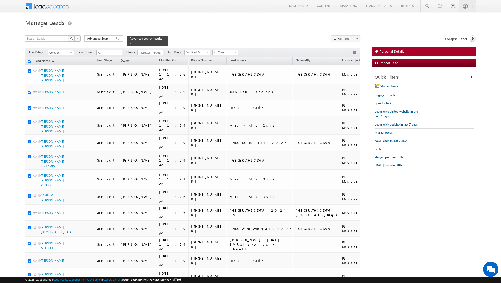
checkbox input "true"
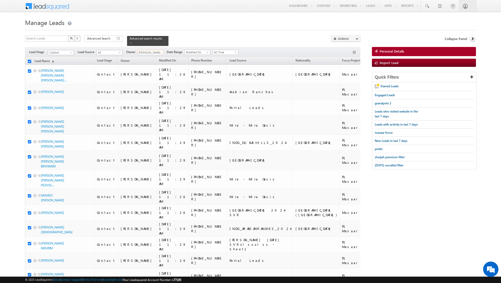
checkbox input "true"
click at [320, 72] on link "0. Follow Up Required (Manager Activity)" at bounding box center [312, 71] width 38 height 6
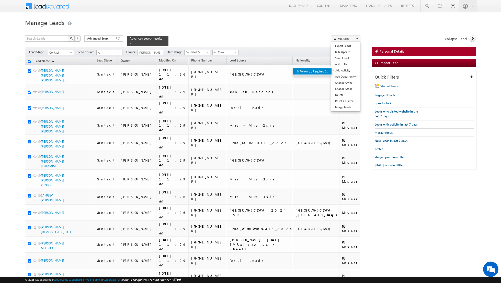
click at [315, 71] on link "0. Follow Up Required (Manager Activity)" at bounding box center [312, 71] width 38 height 6
click at [337, 69] on link "Add Activity" at bounding box center [345, 70] width 29 height 6
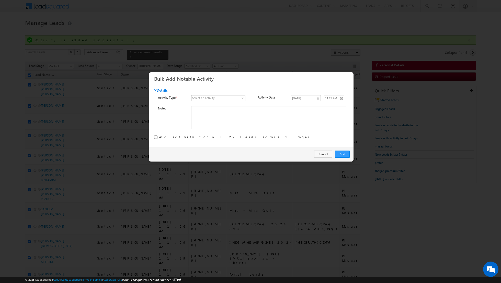
click at [238, 99] on span at bounding box center [215, 98] width 48 height 5
click at [230, 109] on link "0. Follow Up Required (Manager Activity)" at bounding box center [218, 109] width 54 height 5
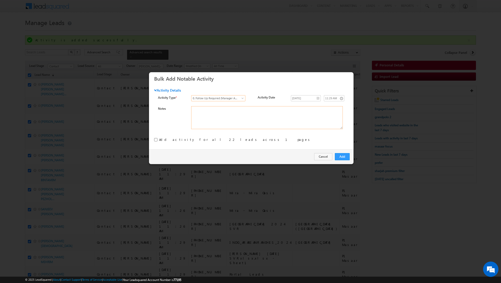
click at [254, 113] on textarea "Notes" at bounding box center [266, 117] width 151 height 23
click at [155, 140] on input "checkbox" at bounding box center [155, 139] width 3 height 3
checkbox input "true"
click at [340, 155] on button "Add" at bounding box center [342, 156] width 15 height 7
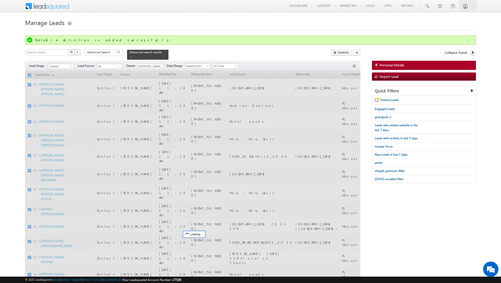
checkbox input "false"
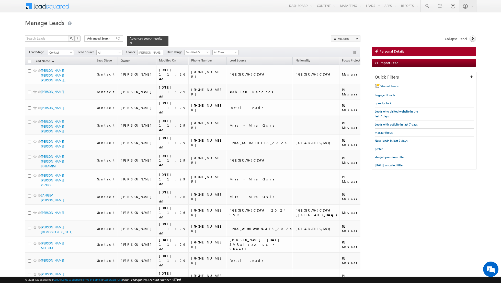
click at [129, 43] on span at bounding box center [130, 43] width 3 height 3
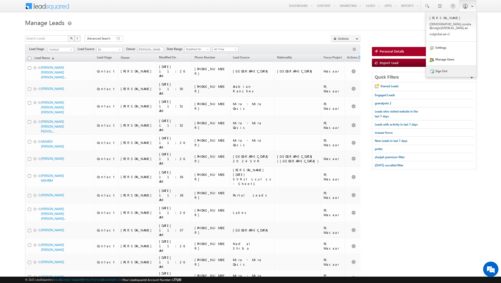
click at [437, 67] on link "Sign Out" at bounding box center [451, 71] width 50 height 12
